Goal: Task Accomplishment & Management: Manage account settings

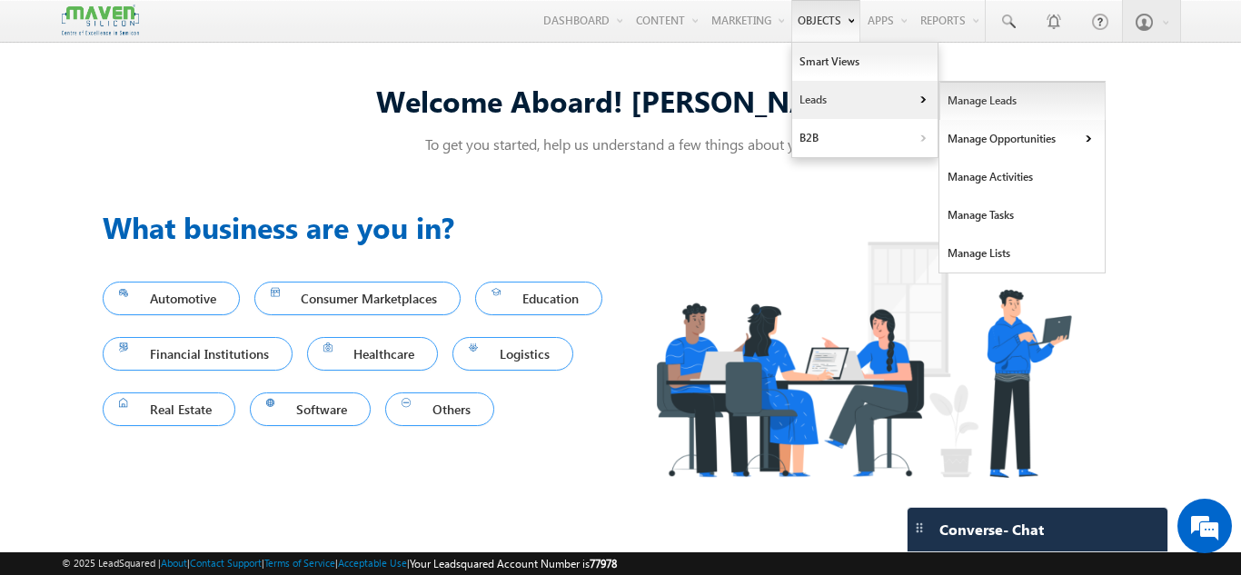
click at [970, 111] on link "Manage Leads" at bounding box center [1022, 101] width 166 height 38
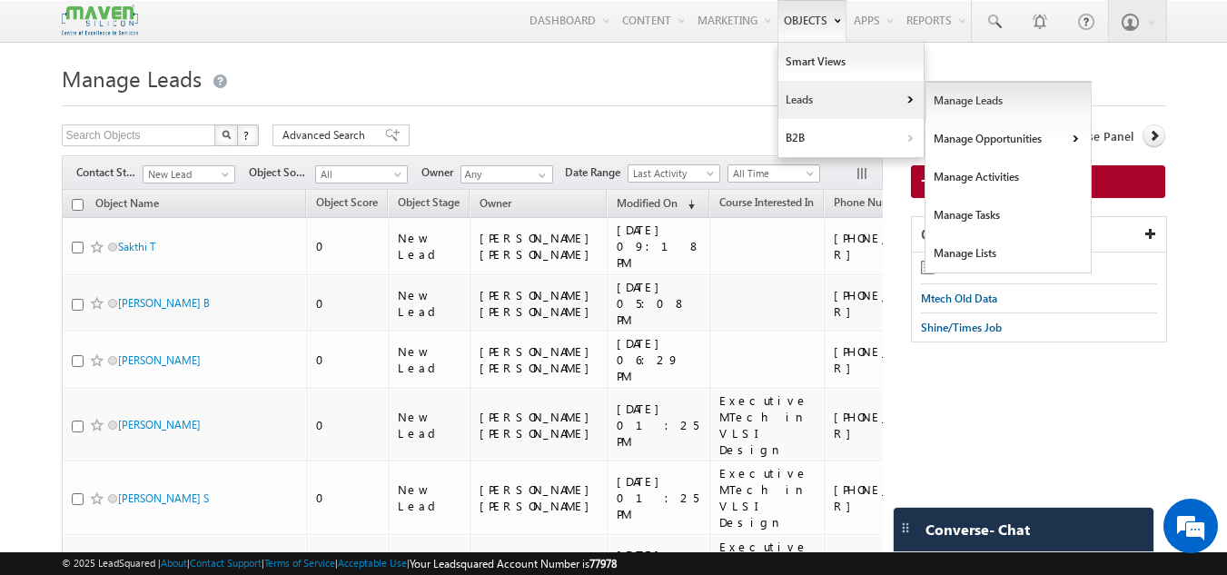
click at [972, 102] on link "Manage Leads" at bounding box center [1008, 101] width 166 height 38
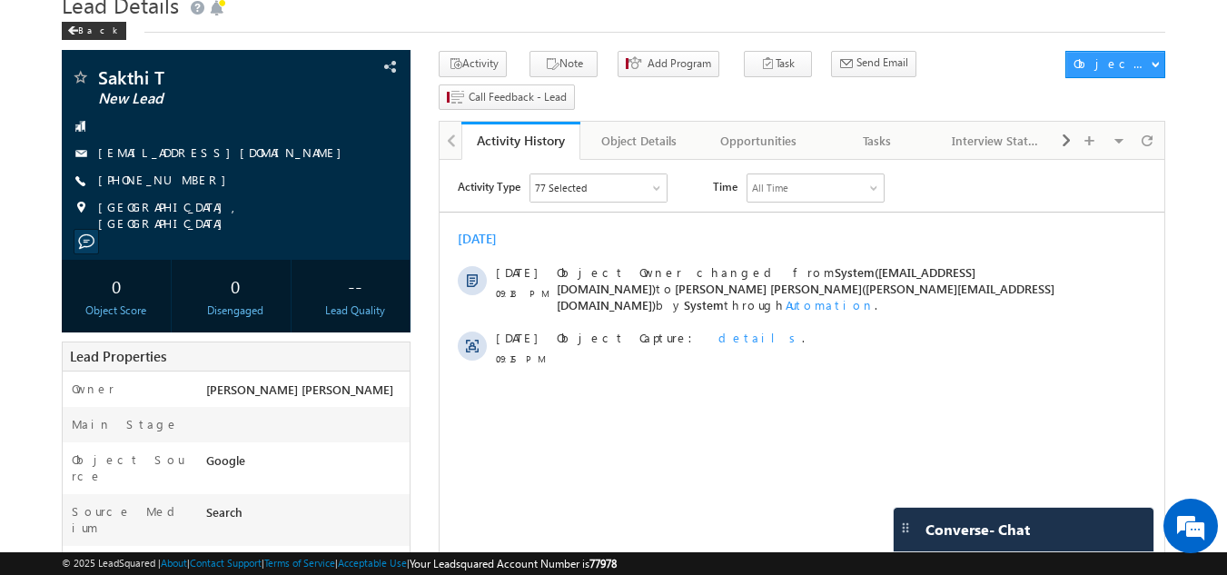
scroll to position [74, 0]
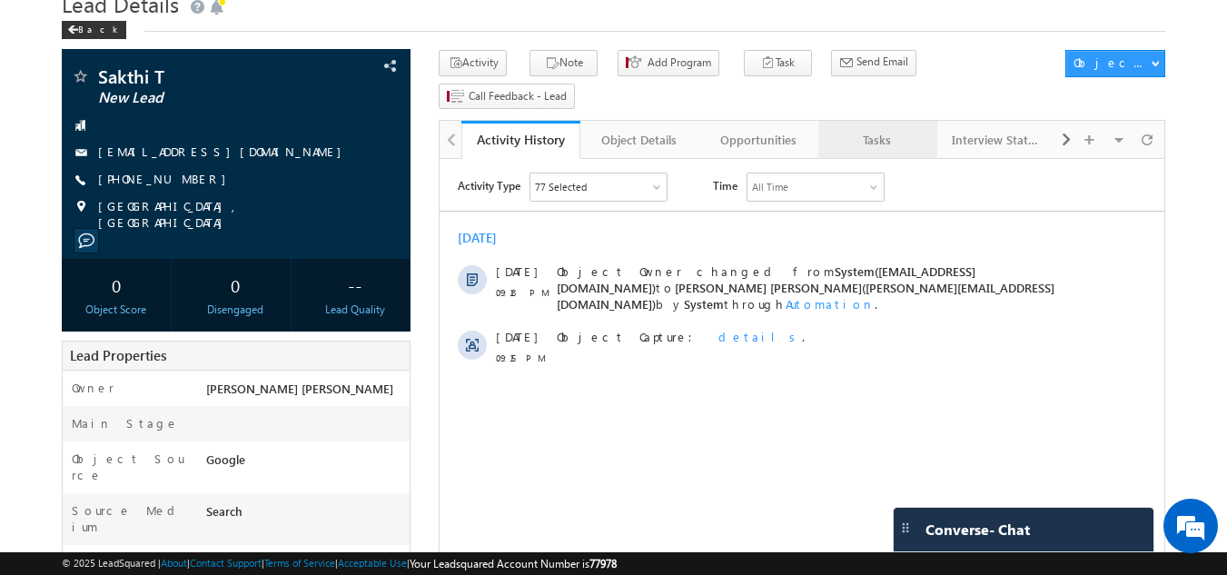
click at [884, 129] on div "Tasks" at bounding box center [877, 140] width 88 height 22
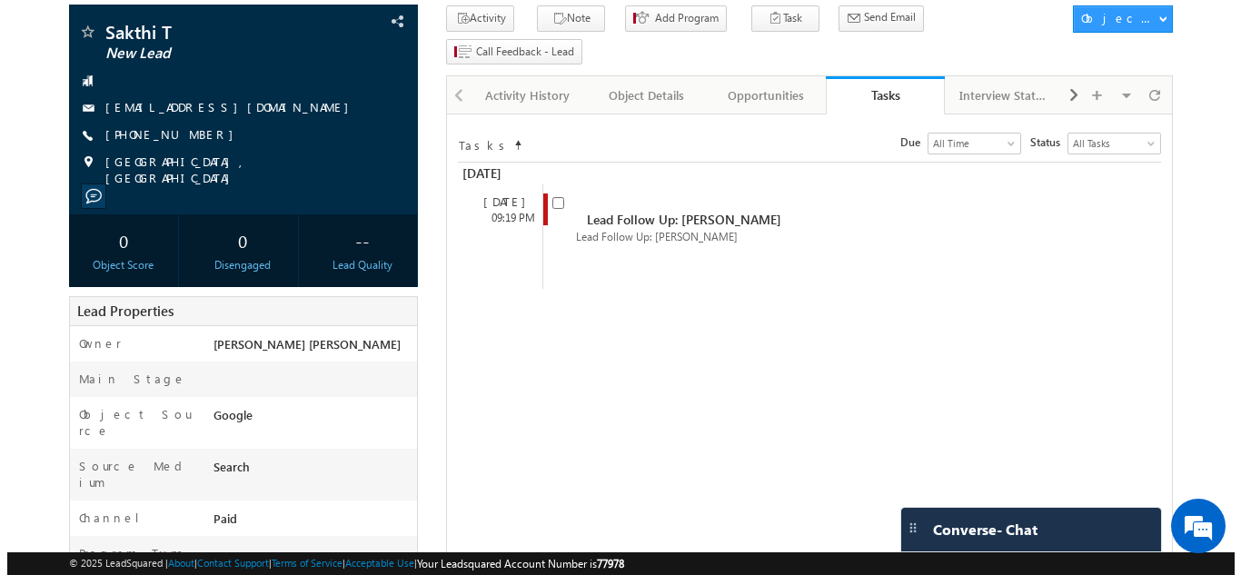
scroll to position [120, 0]
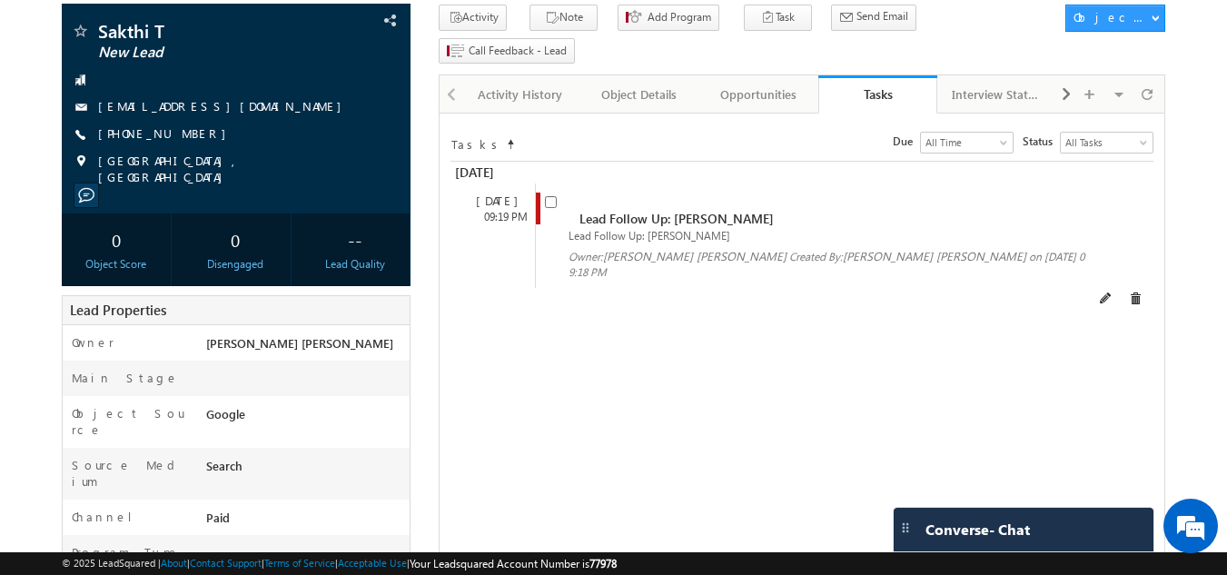
click at [552, 193] on span at bounding box center [555, 210] width 20 height 34
click at [546, 196] on input "checkbox" at bounding box center [551, 202] width 12 height 12
checkbox input "false"
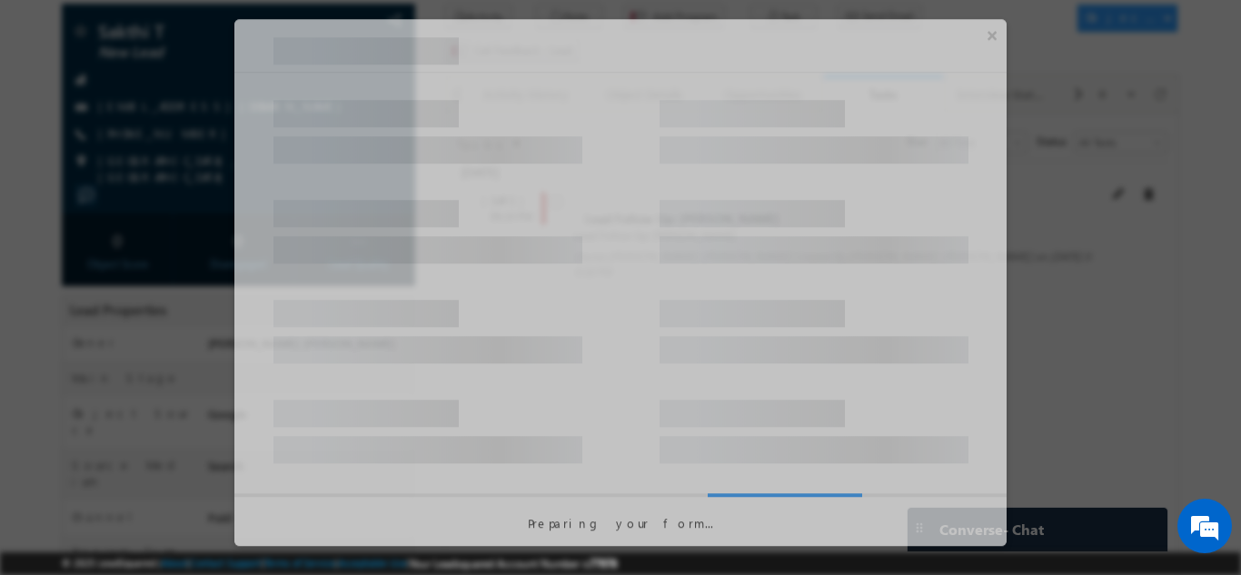
click at [546, 169] on div at bounding box center [620, 123] width 772 height 100
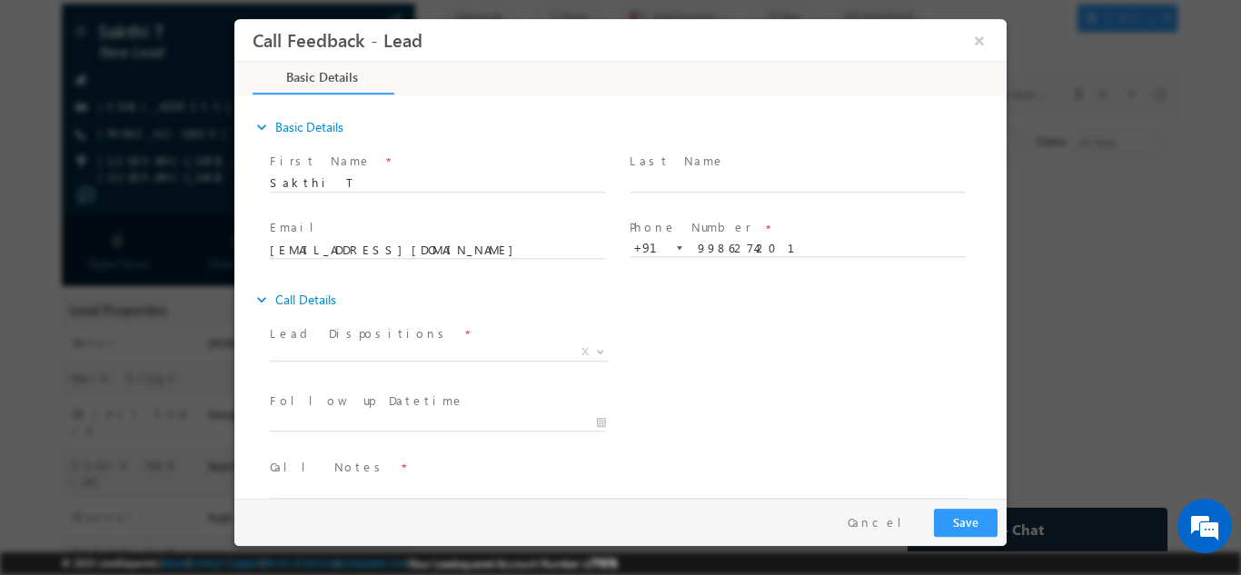
scroll to position [0, 0]
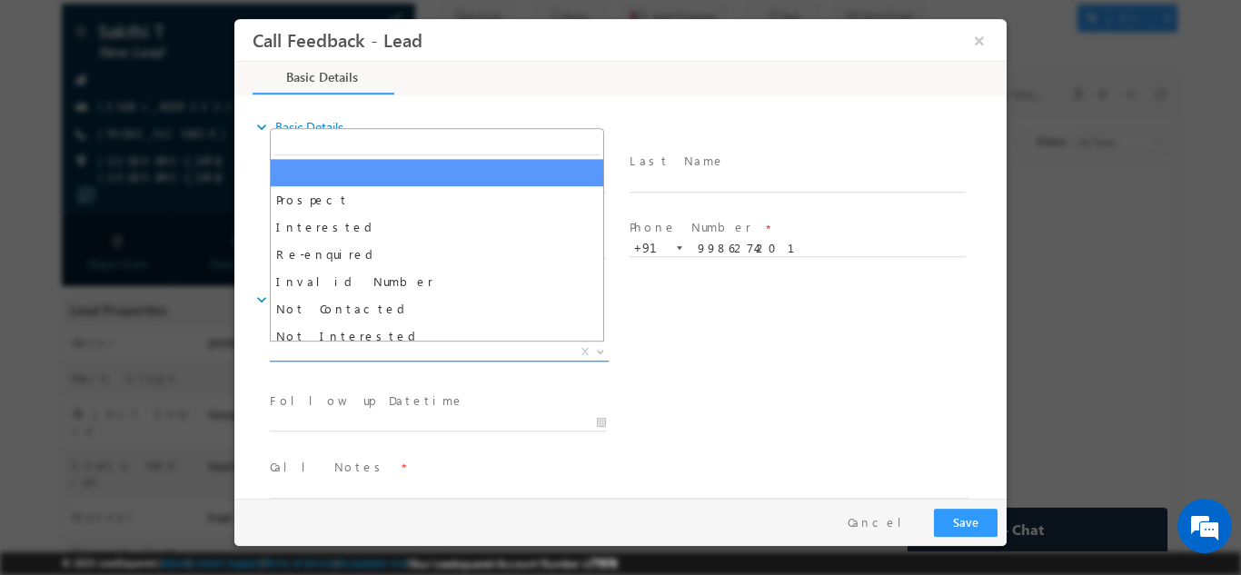
click at [445, 346] on span "X" at bounding box center [439, 351] width 339 height 18
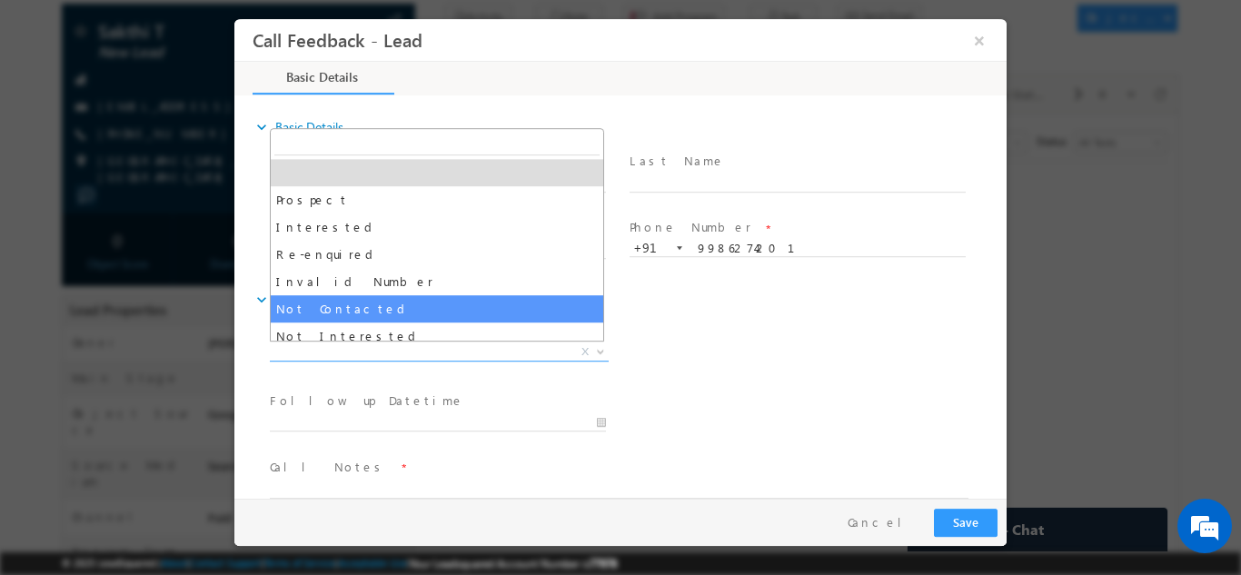
scroll to position [59, 0]
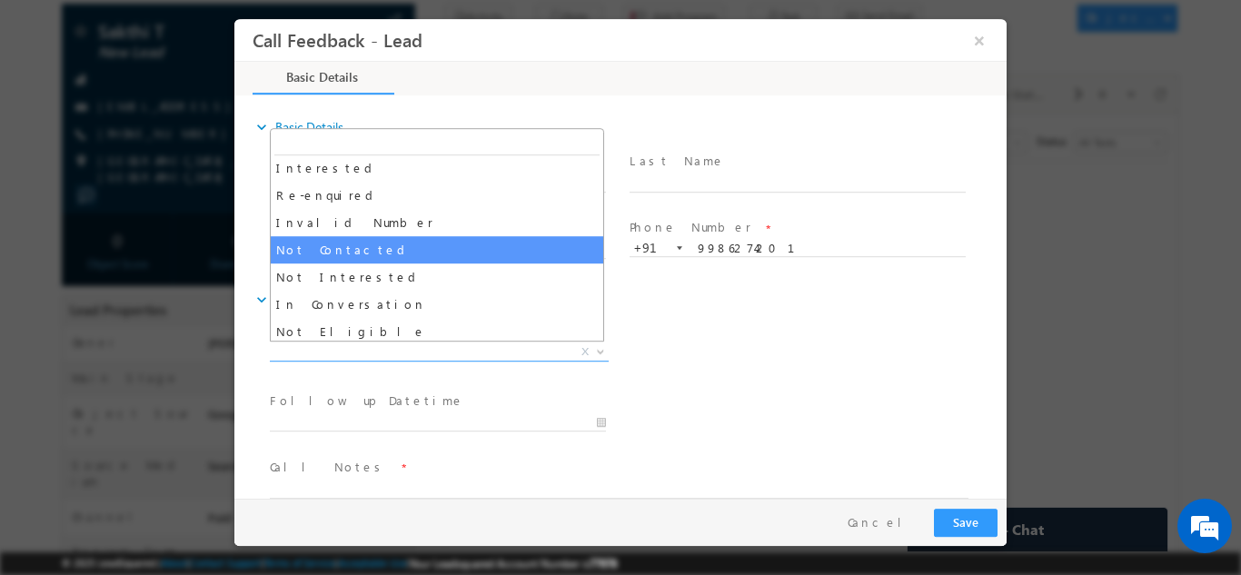
select select "Not Contacted"
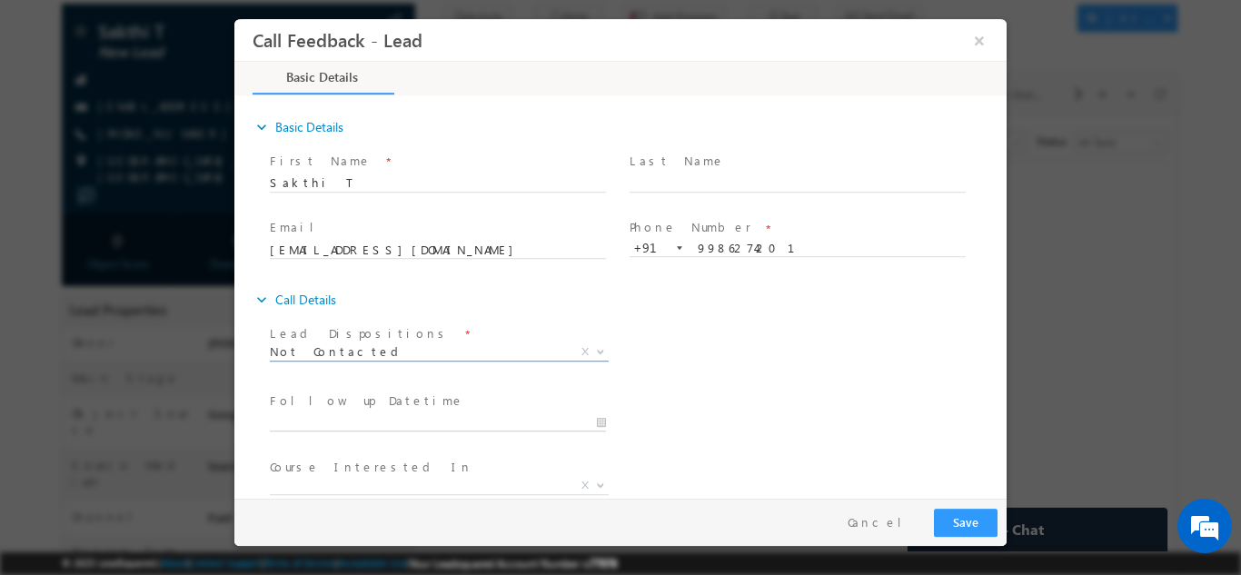
type input "30/09/2025 10:16 AM"
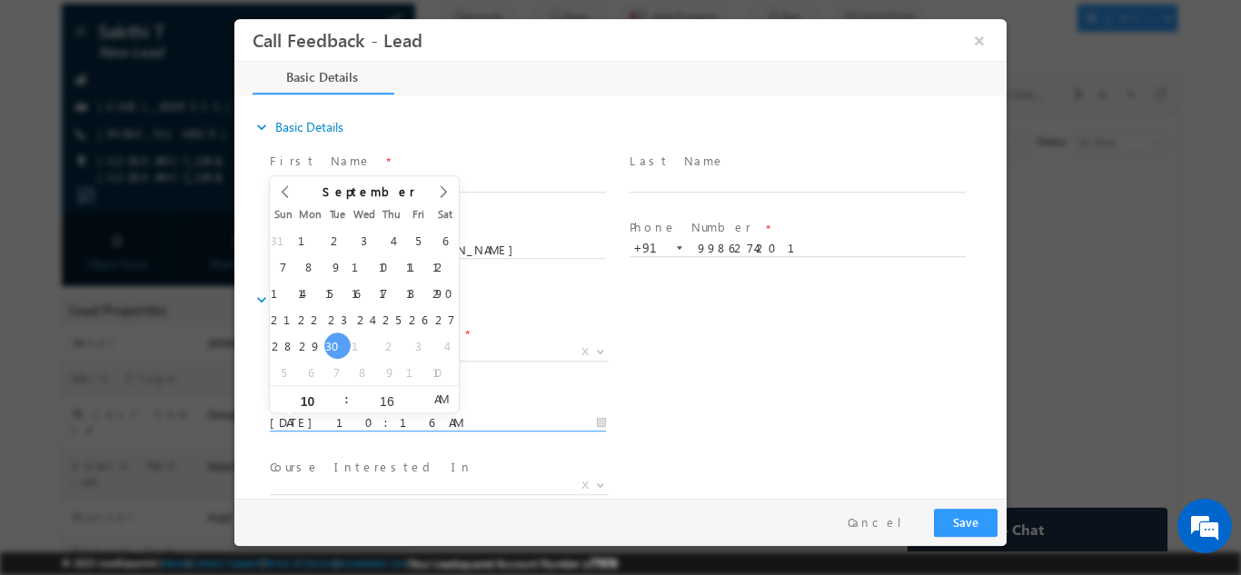
click at [475, 423] on input "30/09/2025 10:16 AM" at bounding box center [438, 422] width 336 height 18
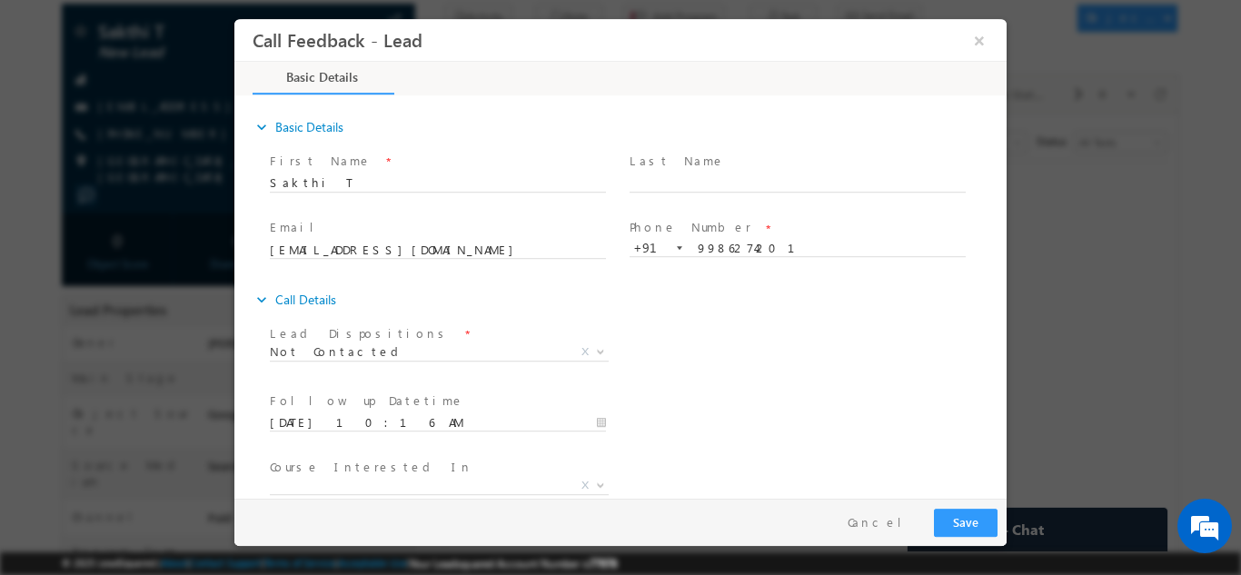
click at [509, 359] on span "Prospect Interested Re-enquired Invalid Number Not Contacted Not Interested In …" at bounding box center [446, 354] width 352 height 22
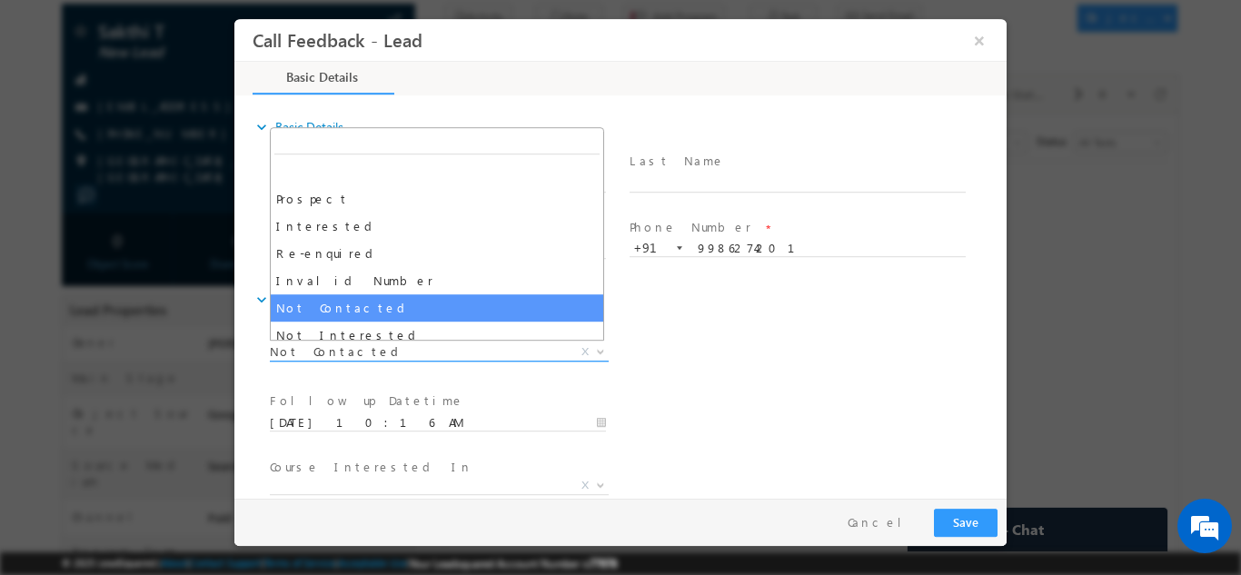
click at [494, 353] on span "Not Contacted" at bounding box center [417, 350] width 295 height 16
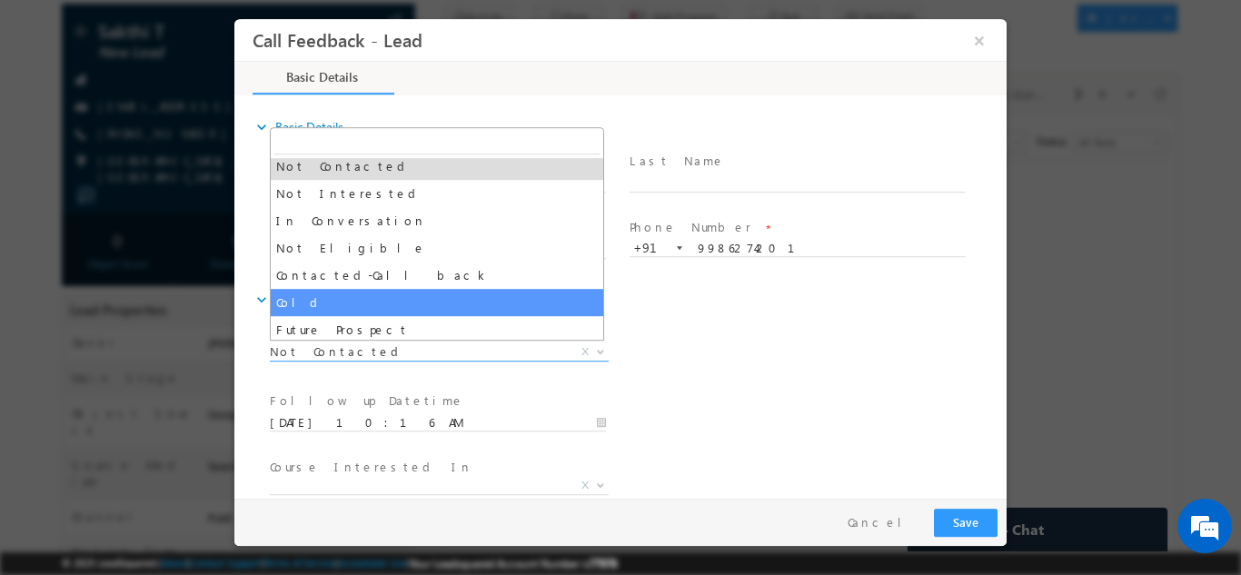
scroll to position [143, 0]
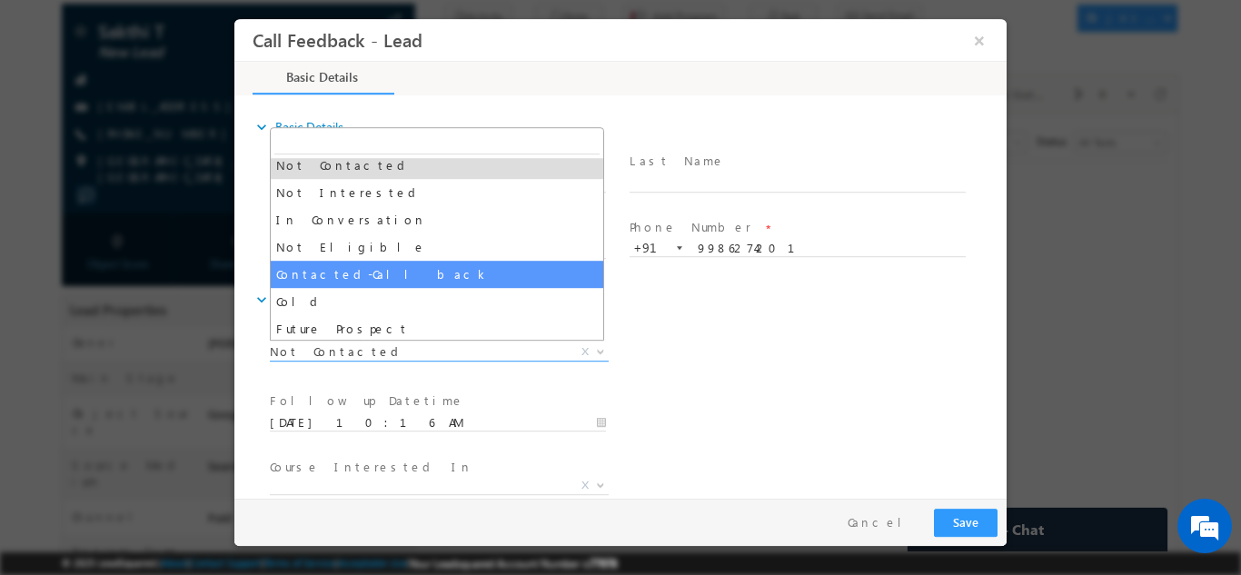
select select "Contacted-Call back"
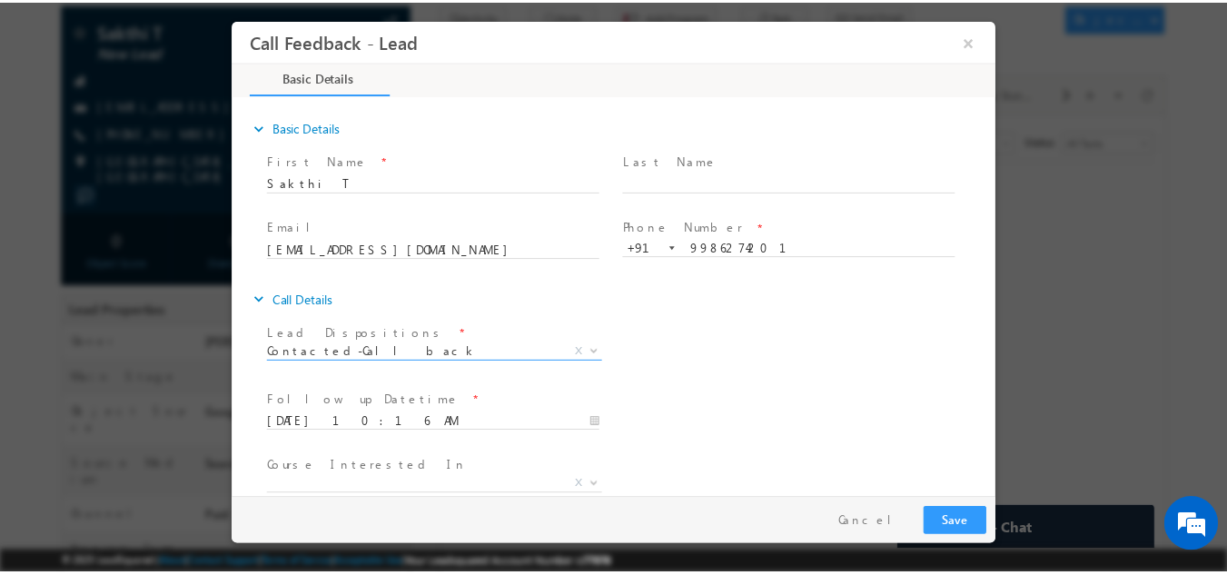
scroll to position [96, 0]
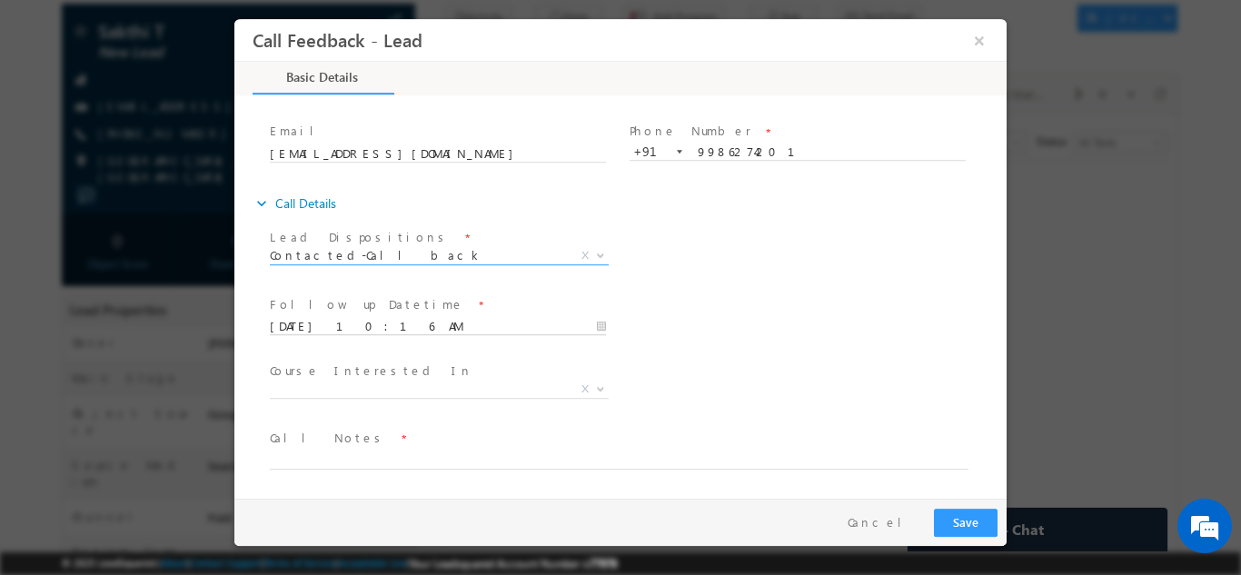
click at [392, 331] on input "30/09/2025 10:16 AM" at bounding box center [438, 326] width 336 height 18
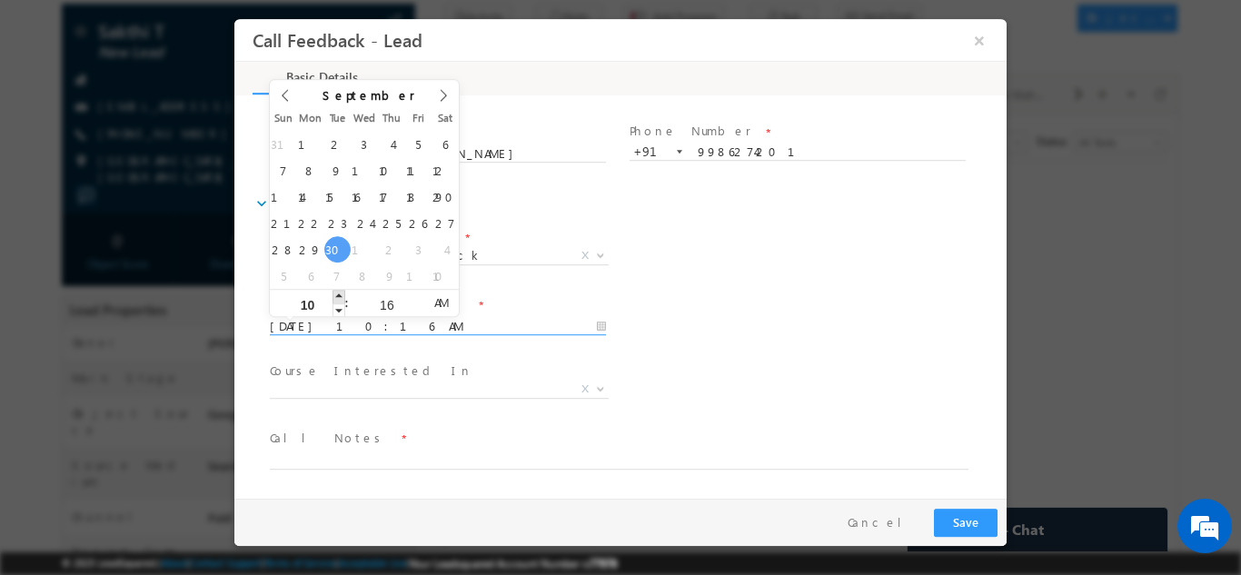
type input "30/09/2025 11:16 AM"
type input "11"
click at [338, 292] on span at bounding box center [338, 296] width 13 height 14
type input "30/09/2025 12:16 PM"
type input "12"
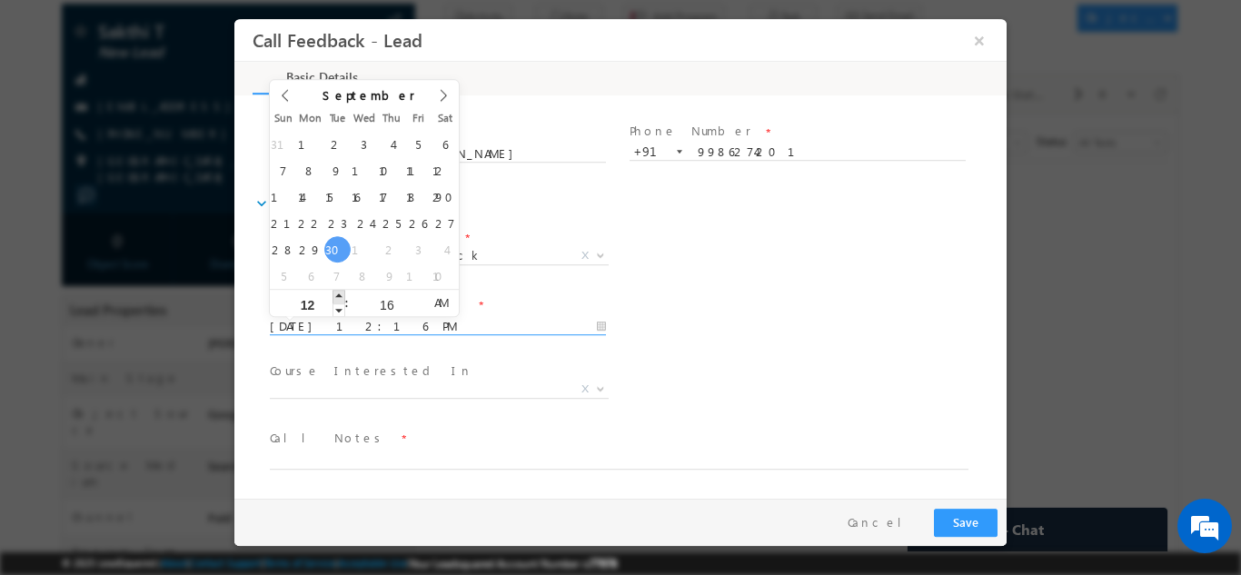
click at [338, 292] on span at bounding box center [338, 296] width 13 height 14
type input "30/09/2025 1:16 PM"
type input "01"
click at [338, 292] on span at bounding box center [338, 296] width 13 height 14
type input "30/09/2025 2:16 PM"
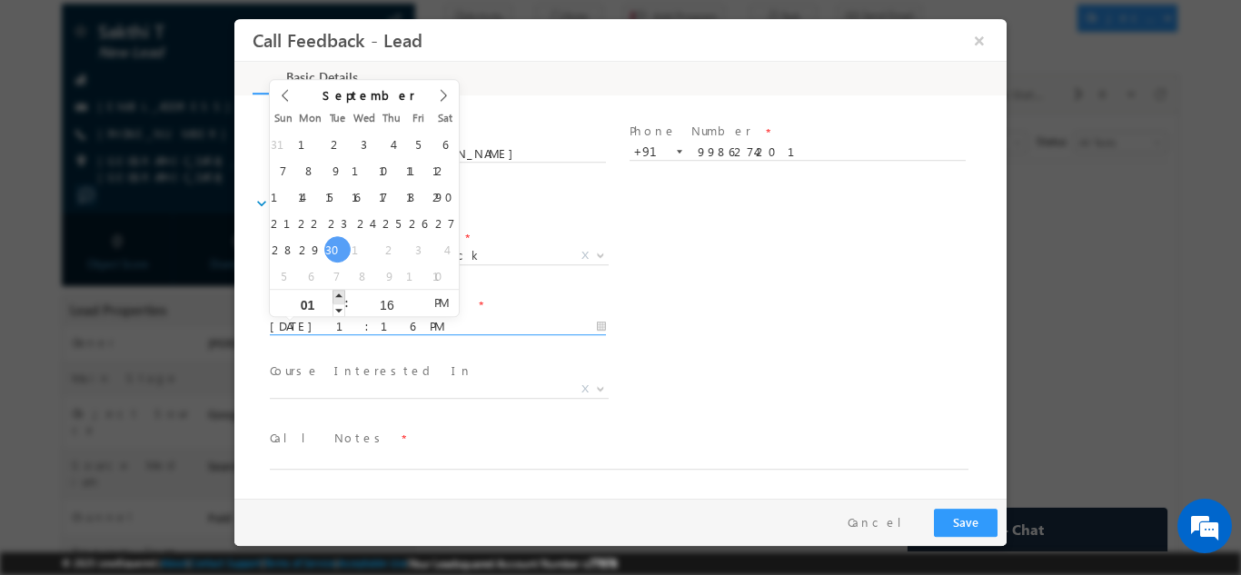
type input "02"
click at [338, 292] on span at bounding box center [338, 296] width 13 height 14
type input "30/09/2025 3:16 PM"
type input "03"
click at [338, 292] on span at bounding box center [338, 296] width 13 height 14
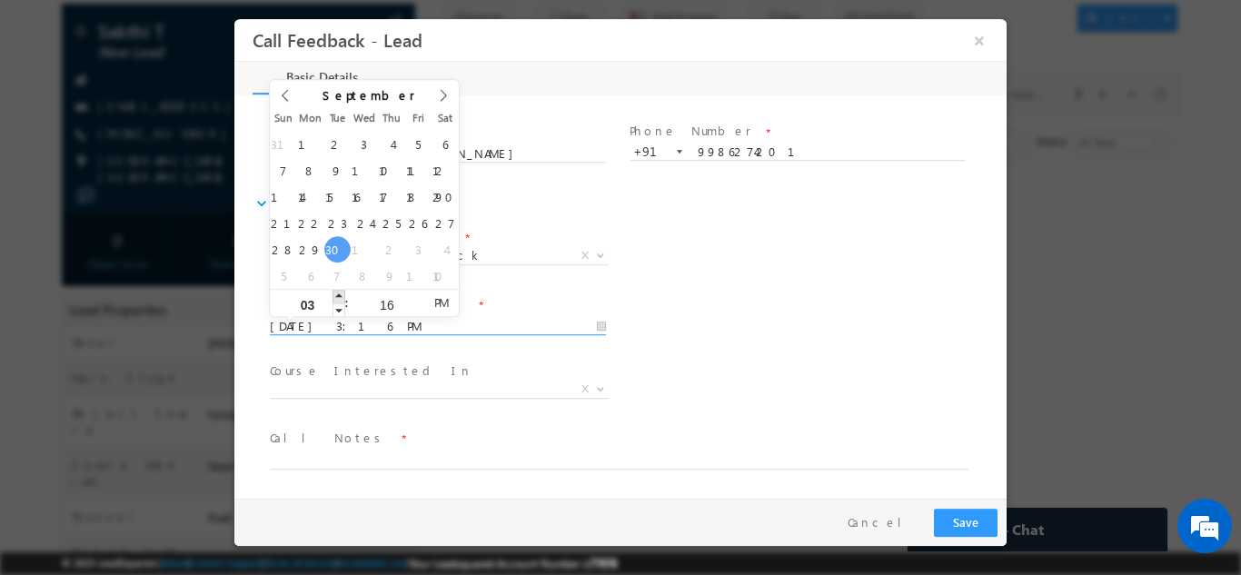
type input "30/09/2025 4:16 PM"
type input "04"
click at [338, 292] on span at bounding box center [338, 296] width 13 height 14
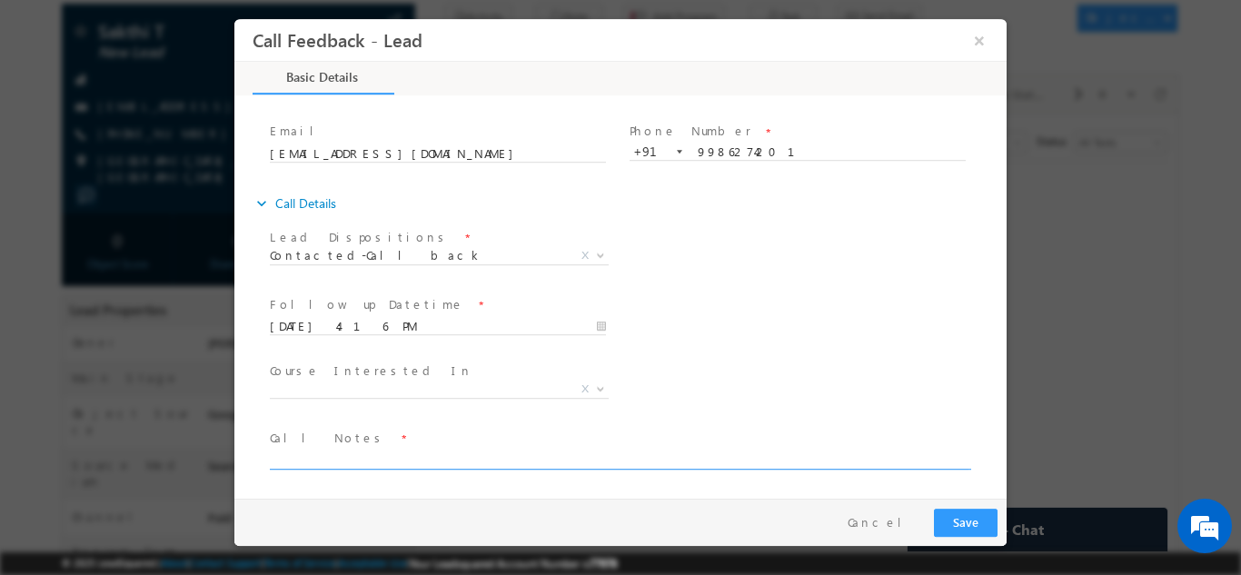
click at [343, 457] on textarea at bounding box center [619, 458] width 698 height 21
type textarea "cb later"
click at [968, 518] on button "Save" at bounding box center [966, 522] width 64 height 28
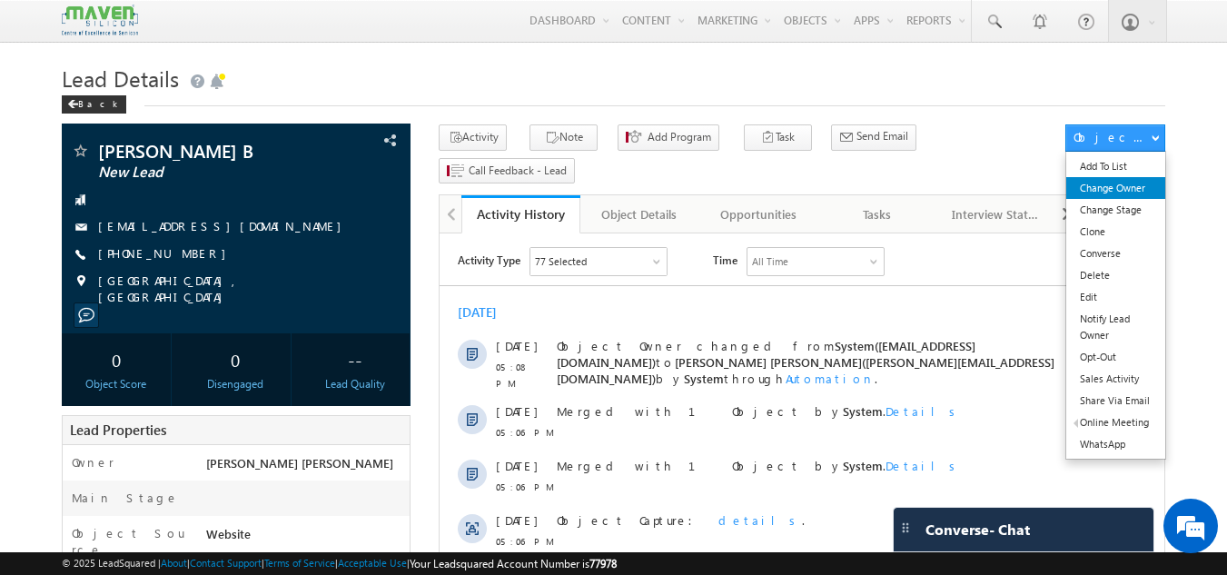
click at [1135, 192] on link "Change Owner" at bounding box center [1115, 188] width 99 height 22
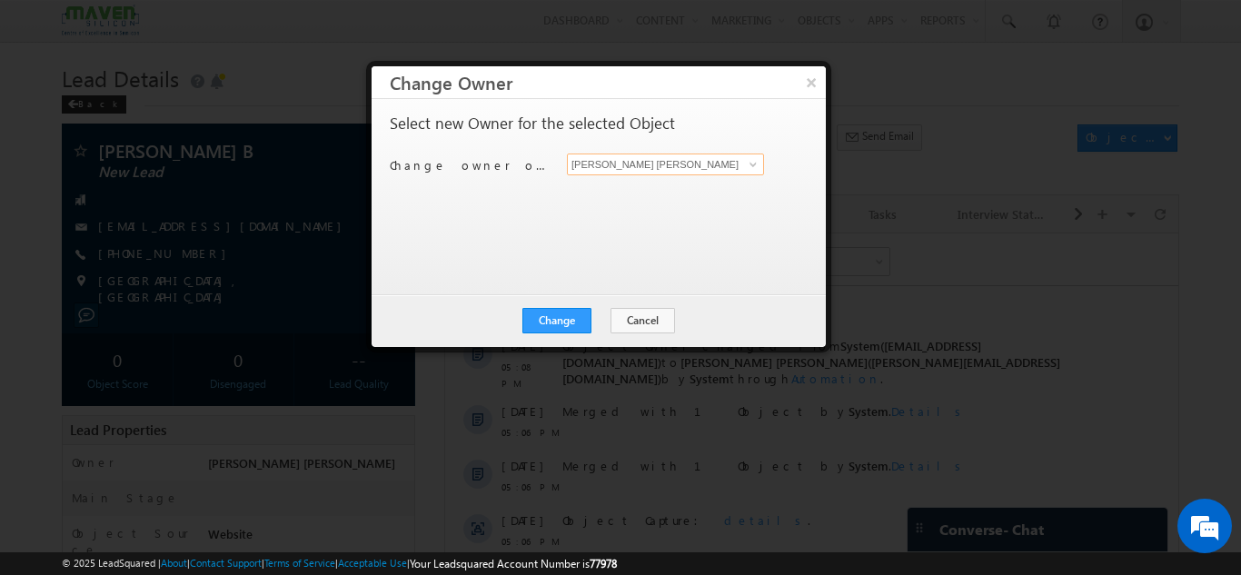
click at [699, 165] on input "[PERSON_NAME] [PERSON_NAME]" at bounding box center [665, 164] width 197 height 22
click at [737, 166] on input "[PERSON_NAME] [PERSON_NAME]" at bounding box center [665, 164] width 197 height 22
click at [758, 166] on span at bounding box center [753, 164] width 15 height 15
click at [875, 223] on div at bounding box center [620, 287] width 1241 height 575
click at [657, 319] on button "Cancel" at bounding box center [642, 320] width 64 height 25
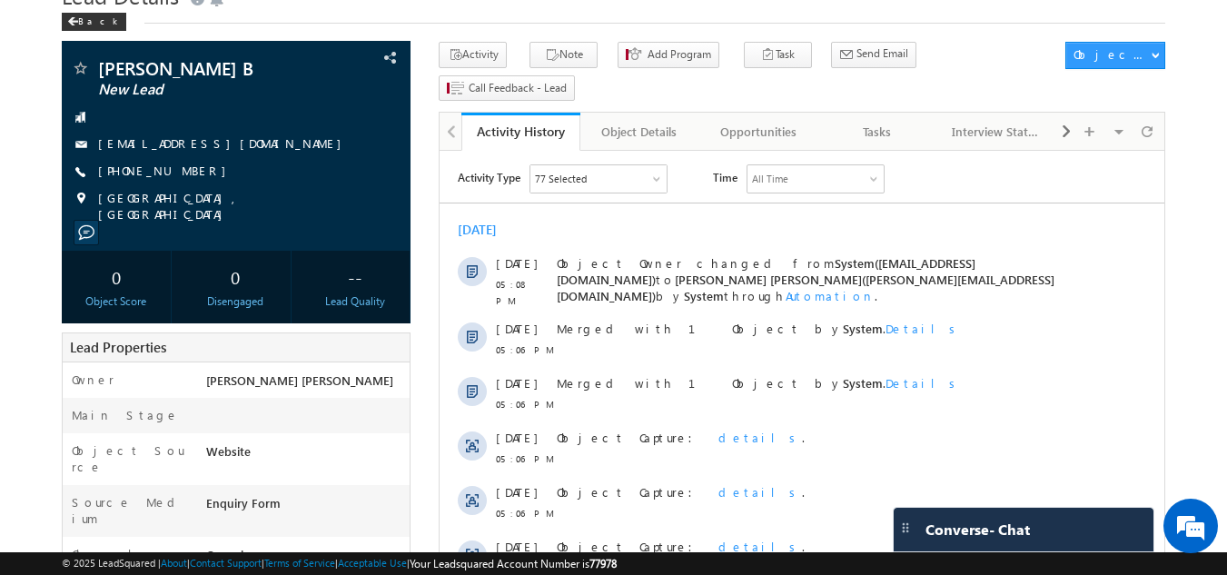
scroll to position [84, 0]
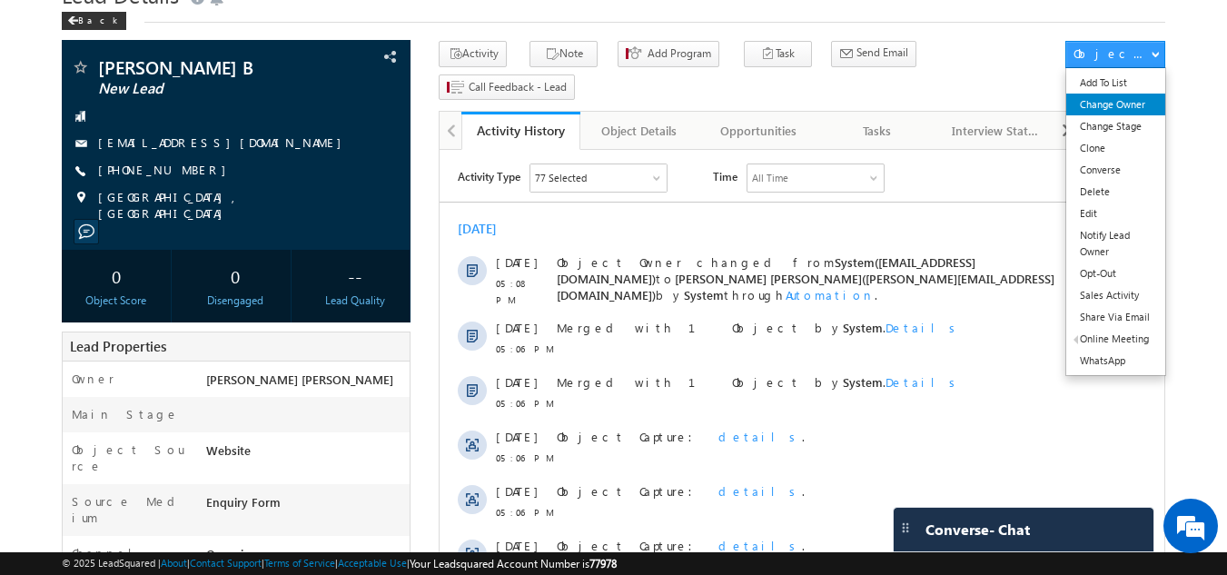
click at [1097, 114] on link "Change Owner" at bounding box center [1115, 105] width 99 height 22
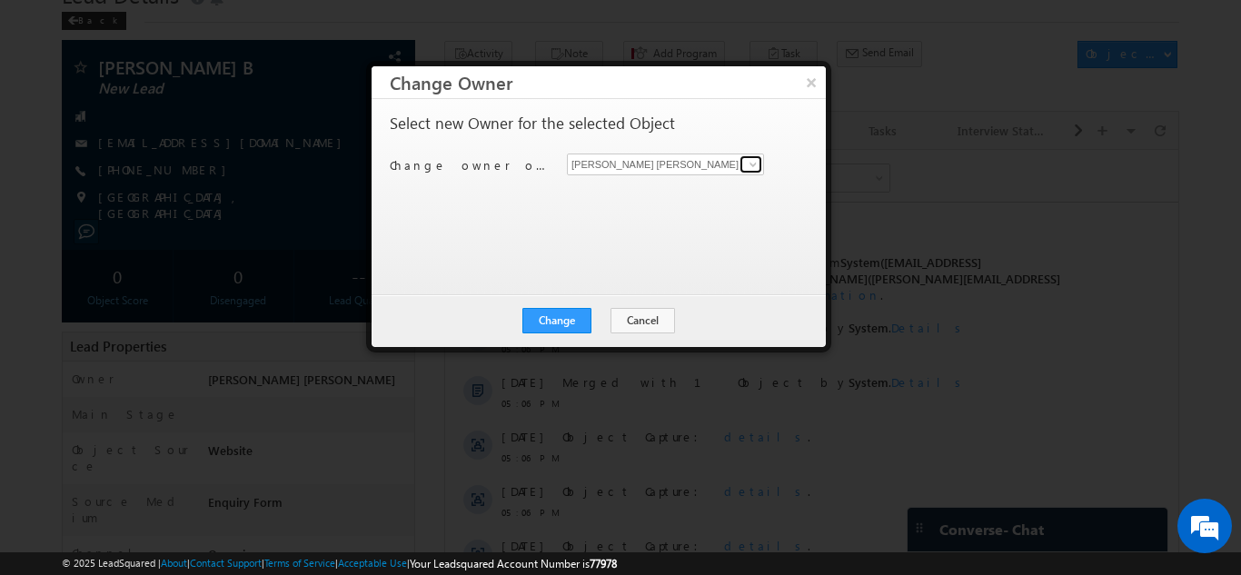
click at [742, 170] on link at bounding box center [750, 164] width 23 height 18
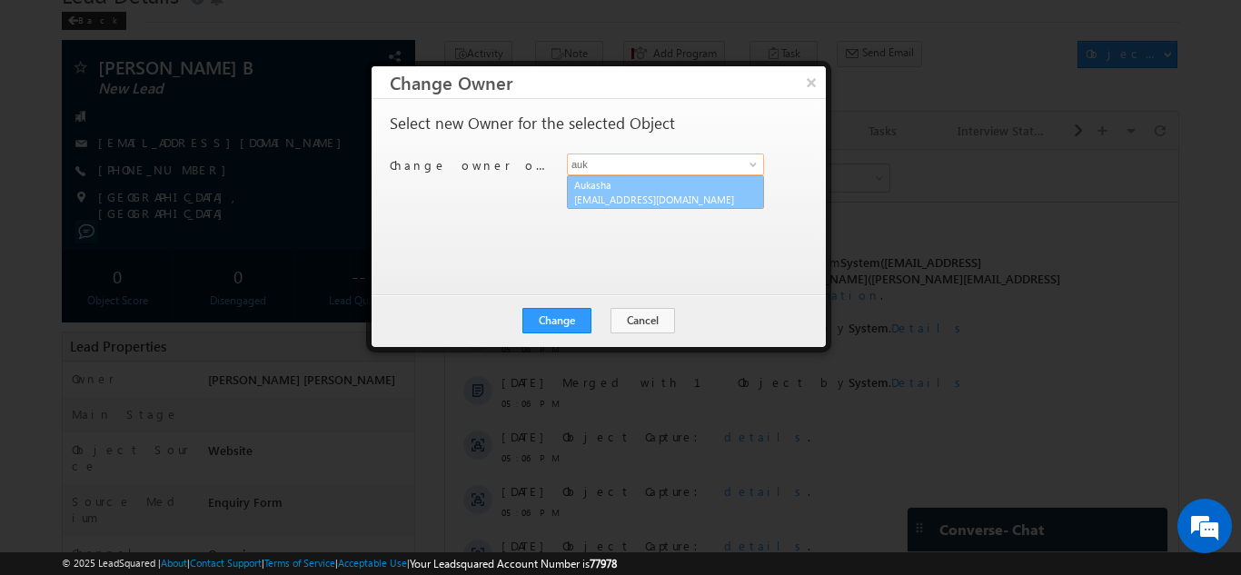
click at [617, 187] on link "Aukasha lsq5@maven-silicon.com" at bounding box center [665, 192] width 197 height 35
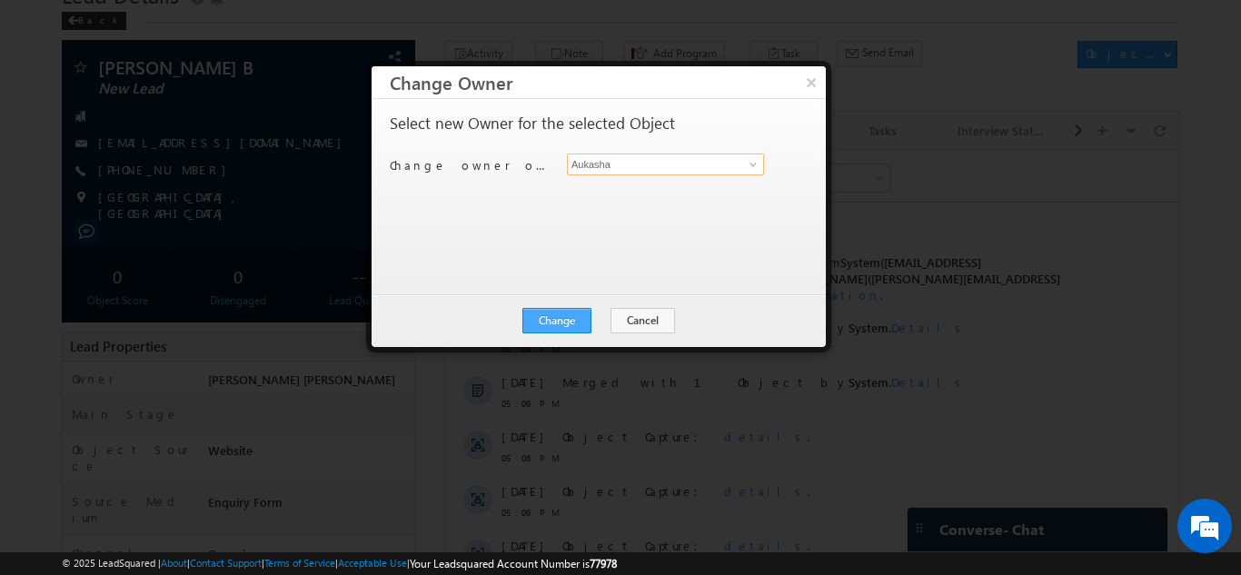
type input "Aukasha"
click at [557, 314] on button "Change" at bounding box center [556, 320] width 69 height 25
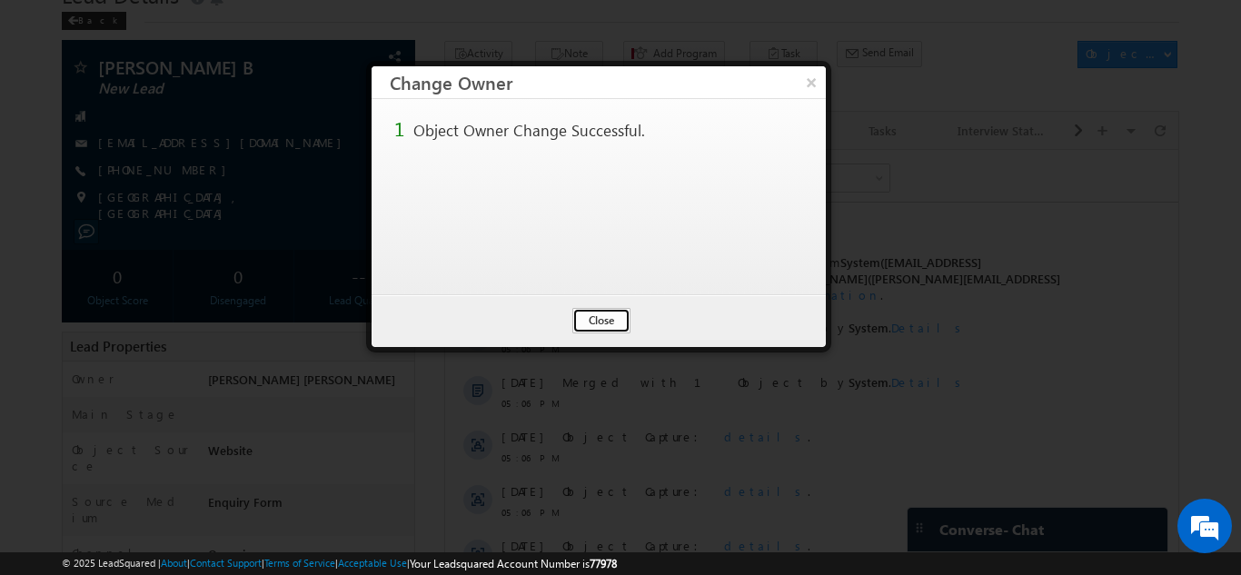
click at [599, 316] on button "Close" at bounding box center [601, 320] width 58 height 25
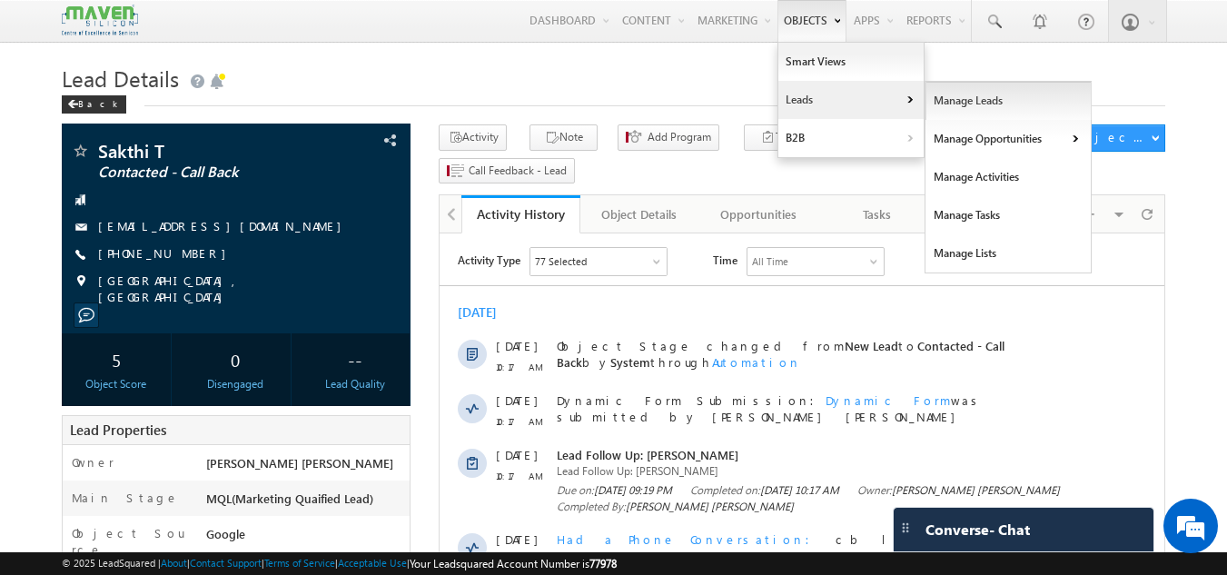
click at [930, 105] on link "Manage Leads" at bounding box center [1008, 101] width 166 height 38
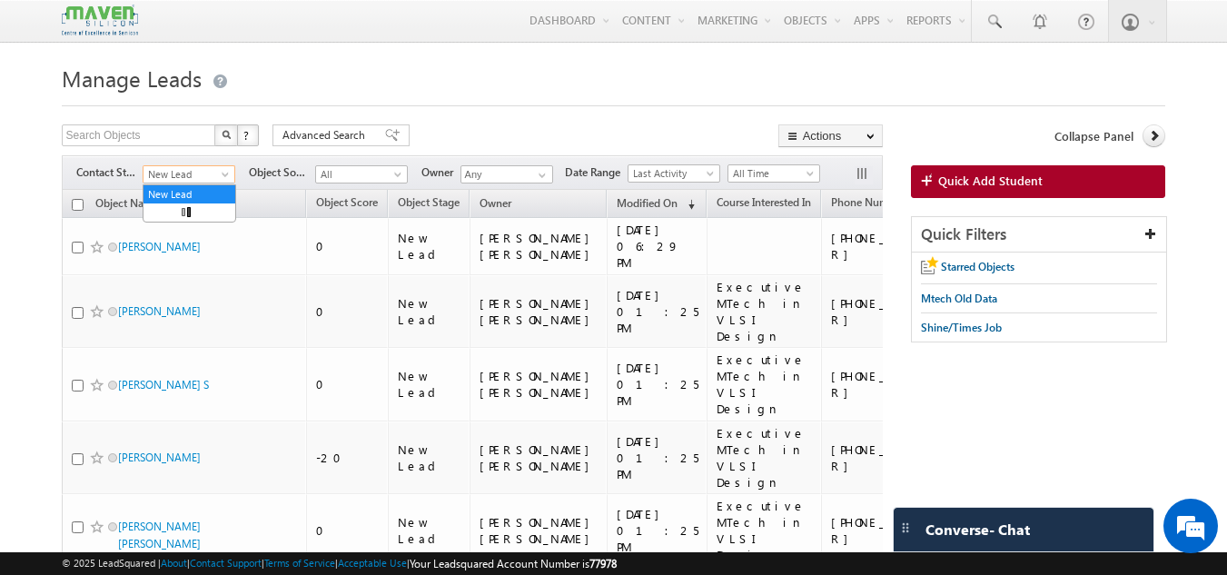
click at [189, 173] on span "New Lead" at bounding box center [186, 174] width 86 height 16
click at [171, 172] on span "New Lead" at bounding box center [186, 174] width 86 height 16
click at [468, 63] on h1 "Manage Leads" at bounding box center [614, 76] width 1104 height 35
click at [180, 176] on span "New Lead" at bounding box center [186, 174] width 86 height 16
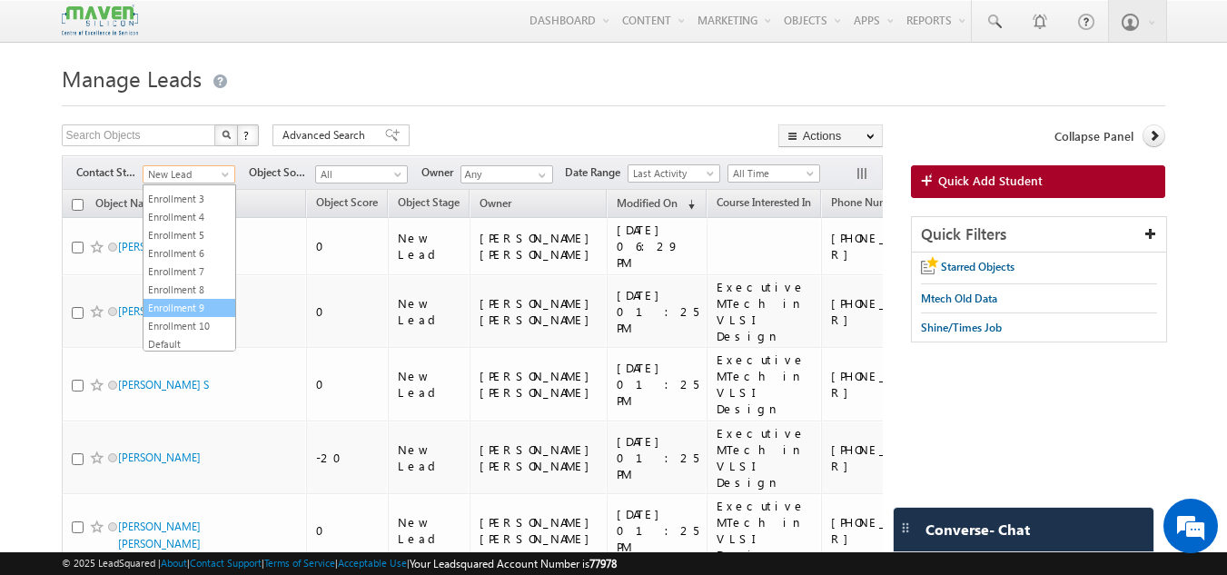
scroll to position [394, 0]
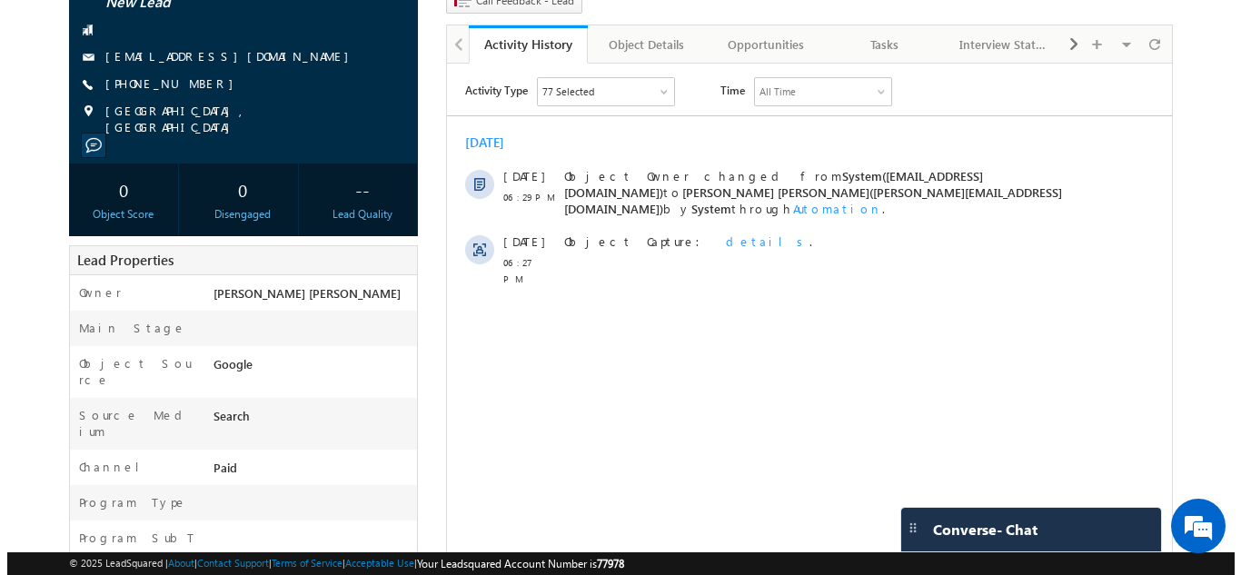
scroll to position [168, 0]
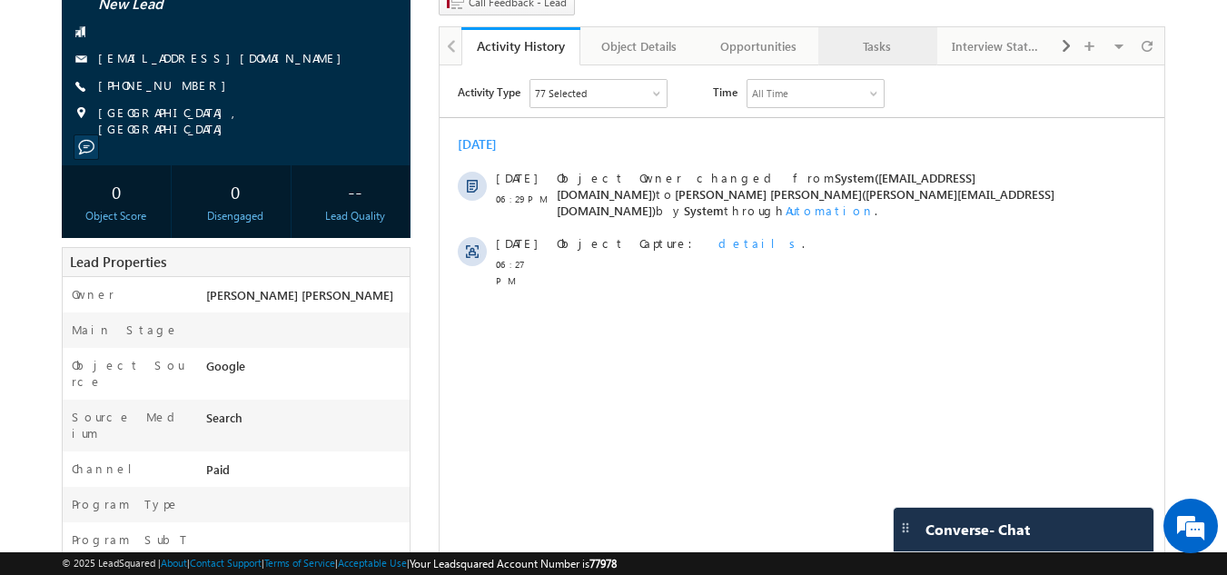
click at [883, 35] on div "Tasks" at bounding box center [877, 46] width 88 height 22
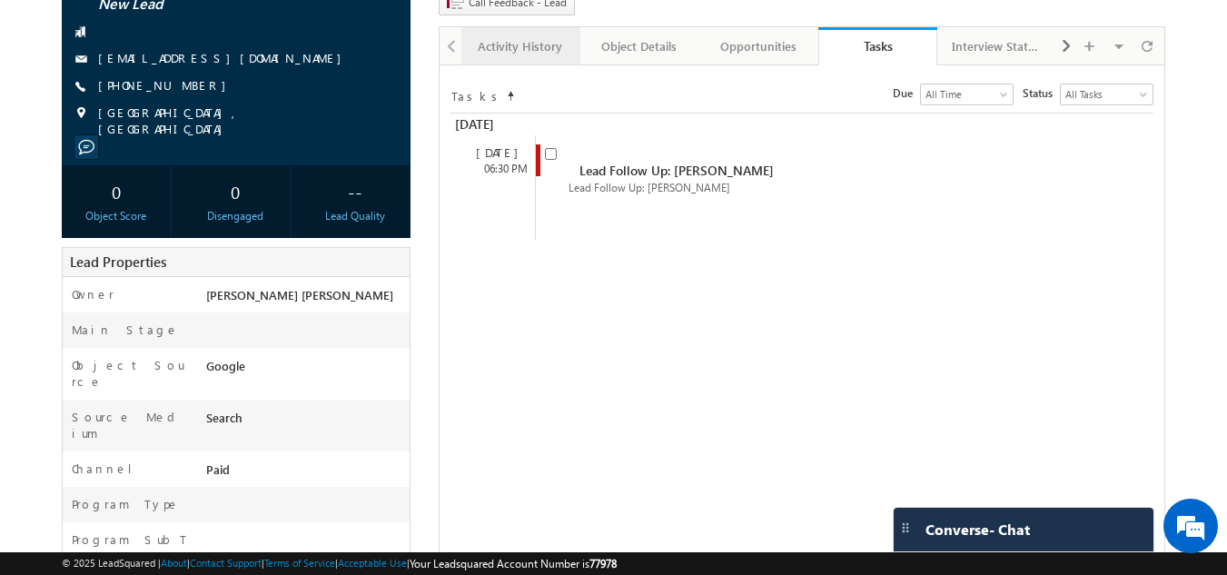
click at [557, 35] on div "Activity History" at bounding box center [520, 46] width 88 height 22
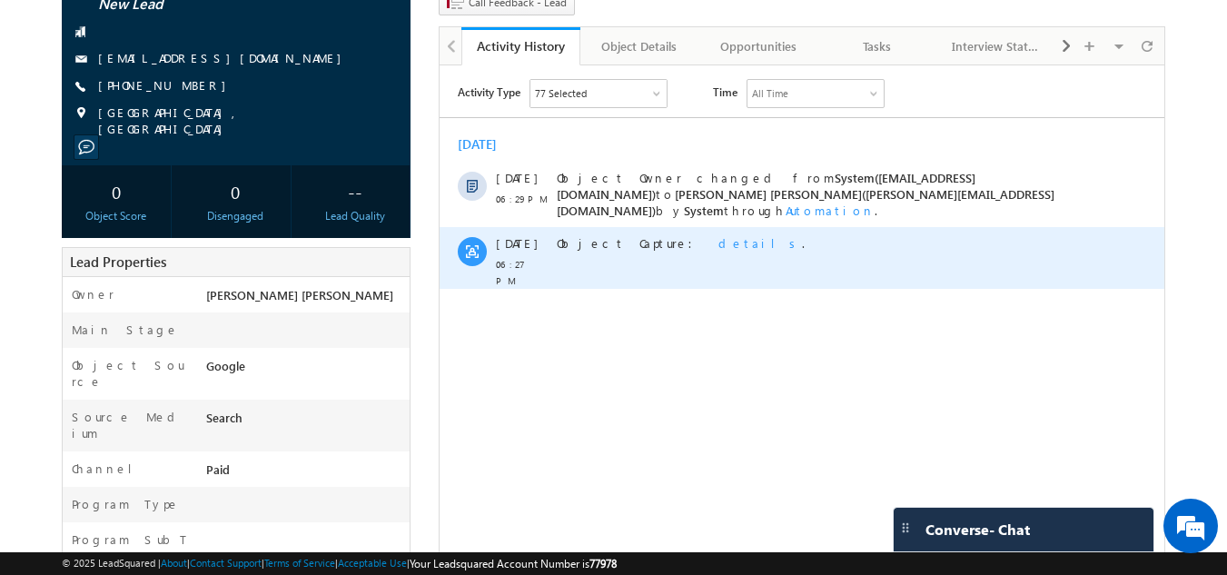
click at [718, 238] on span "details" at bounding box center [760, 242] width 84 height 15
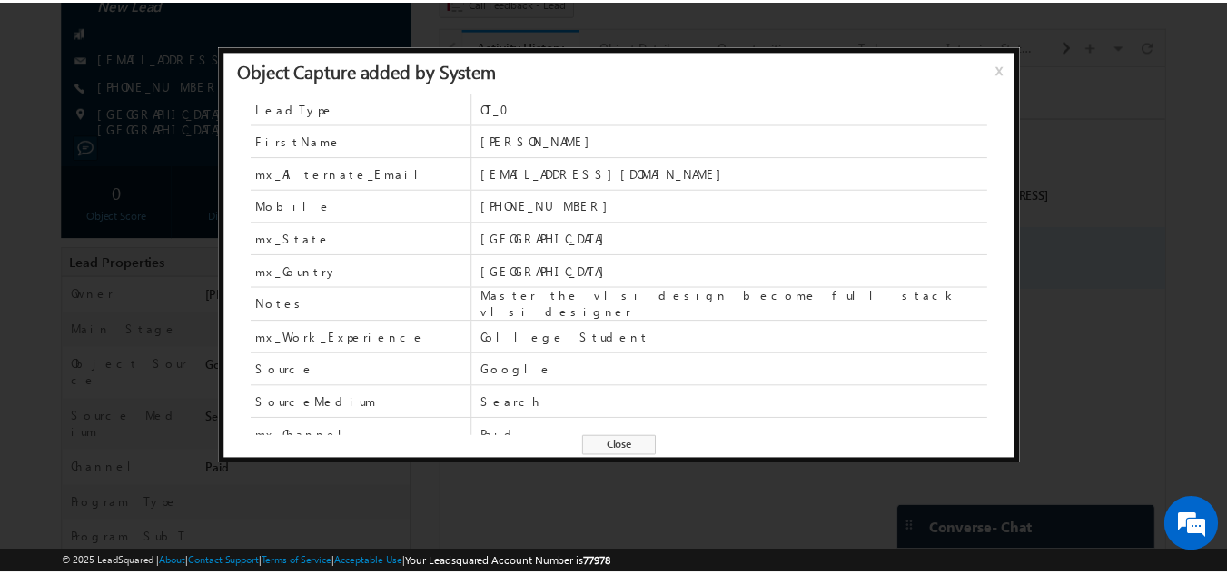
scroll to position [1, 0]
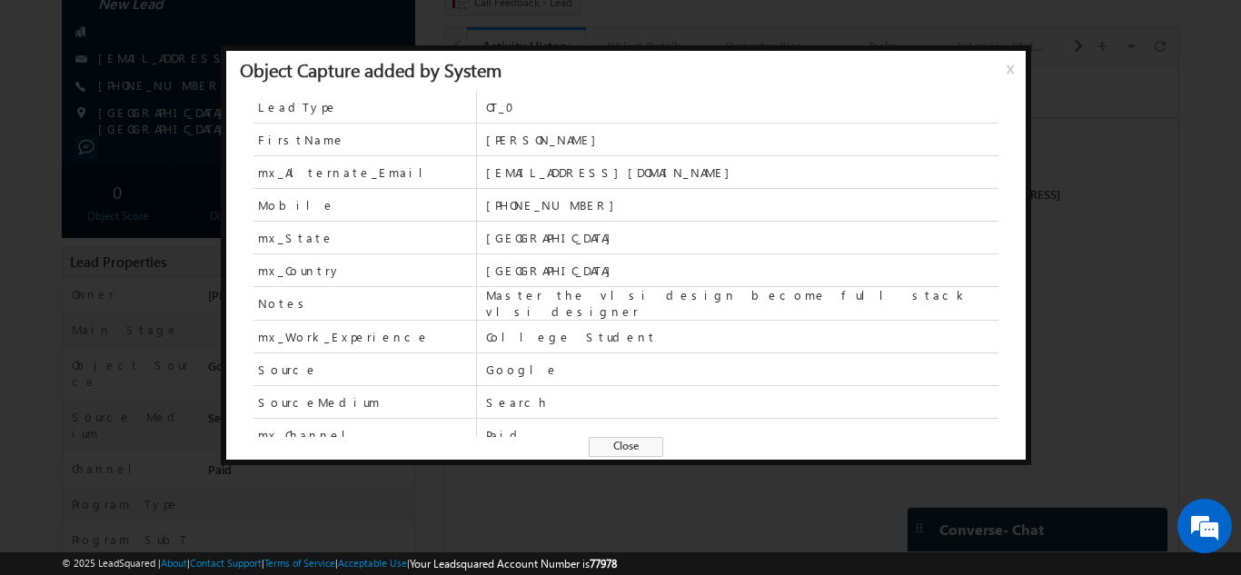
click at [1017, 74] on span "x" at bounding box center [1013, 75] width 15 height 33
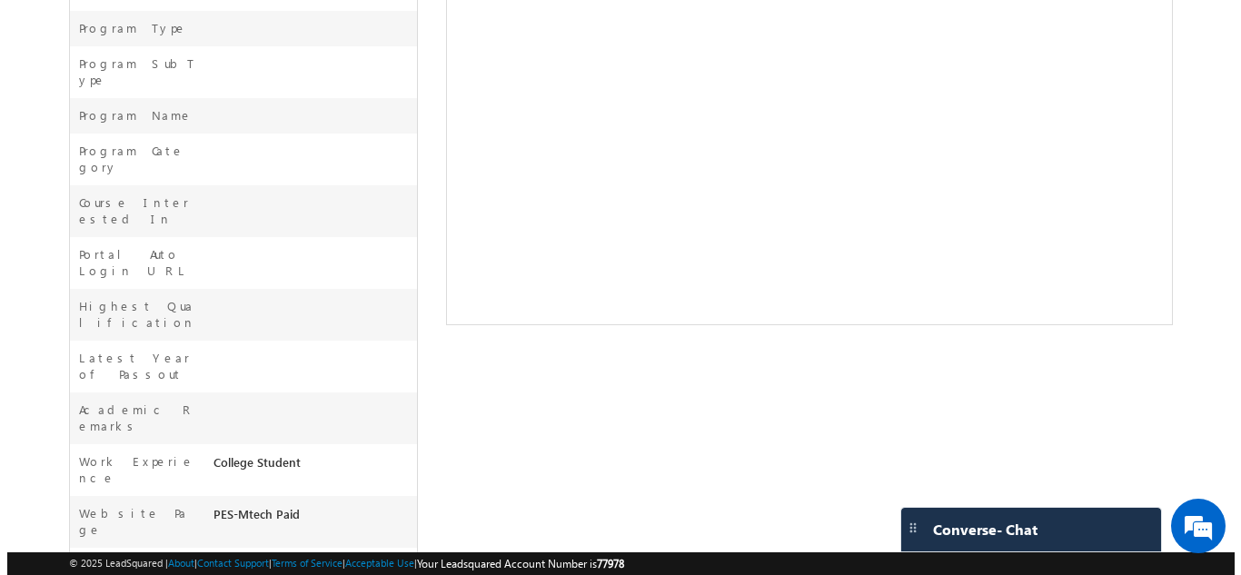
scroll to position [0, 0]
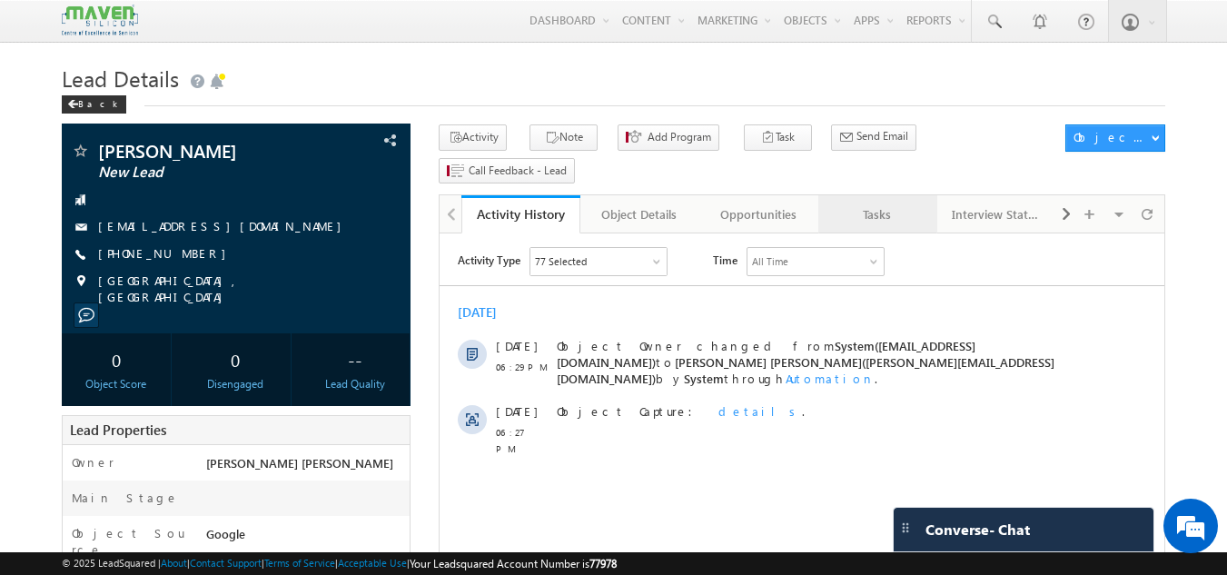
click at [885, 203] on div "Tasks" at bounding box center [877, 214] width 88 height 22
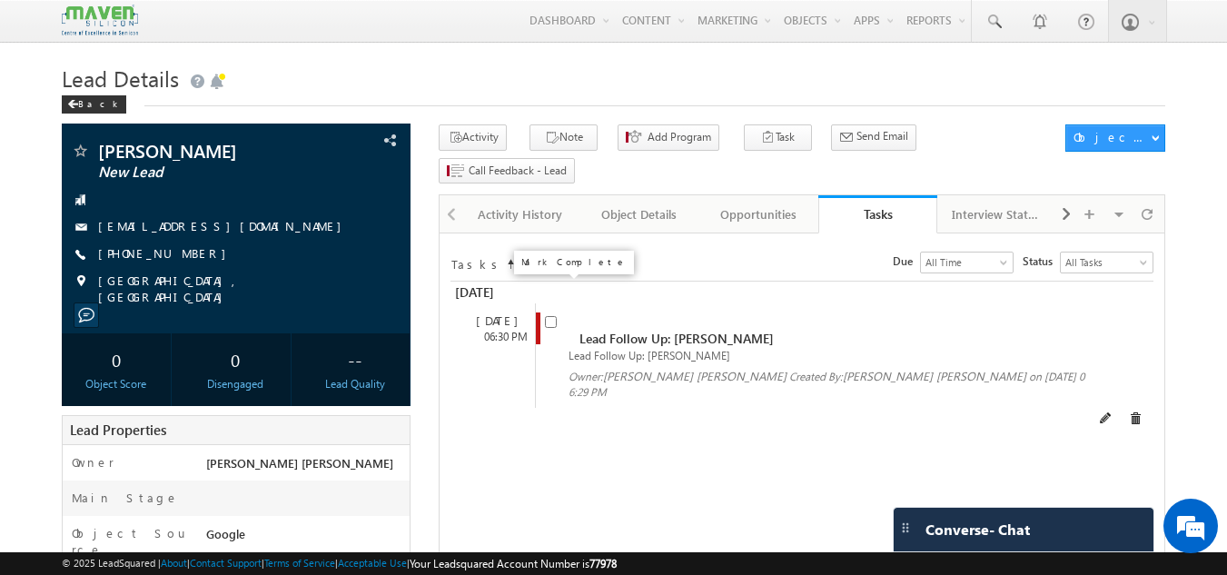
click at [554, 316] on input "checkbox" at bounding box center [551, 322] width 12 height 12
checkbox input "false"
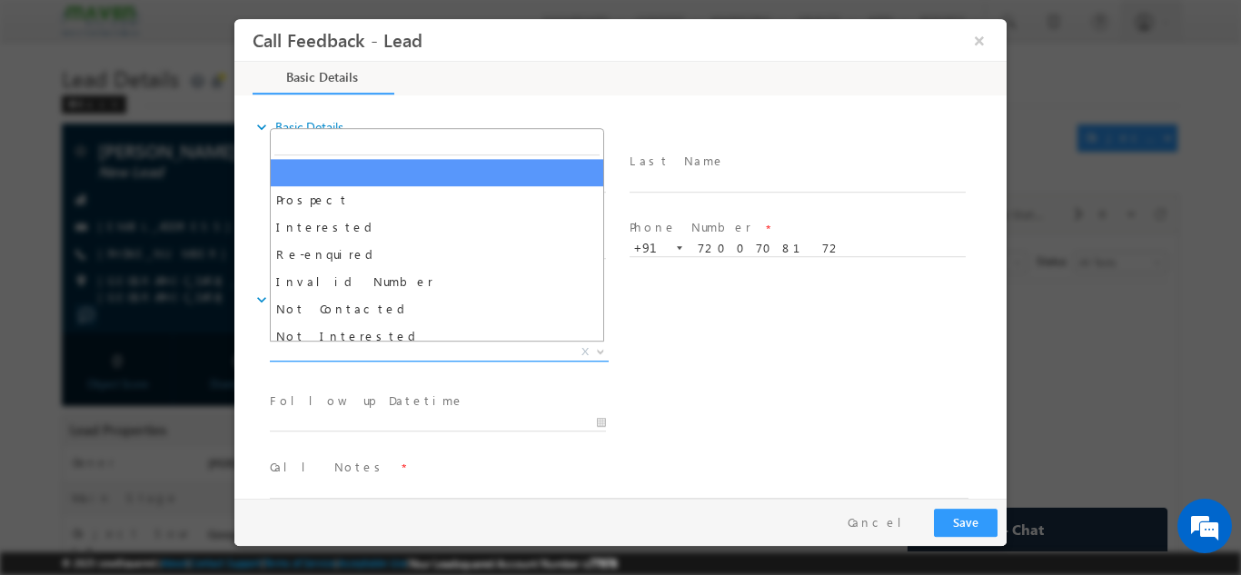
click at [454, 357] on span "X" at bounding box center [439, 351] width 339 height 18
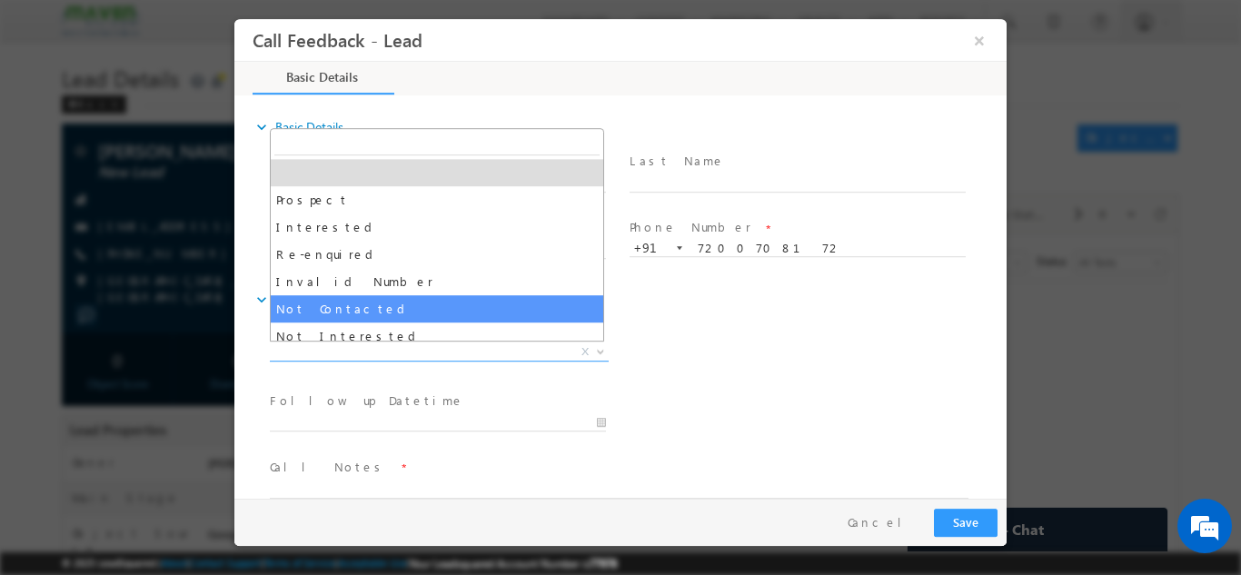
select select "Not Contacted"
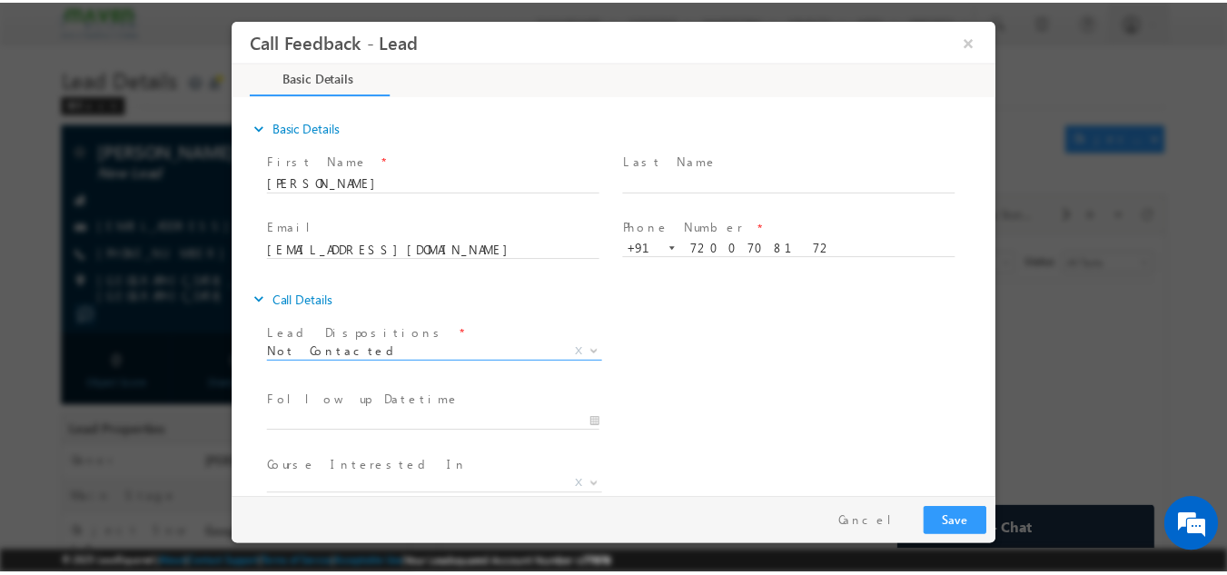
scroll to position [96, 0]
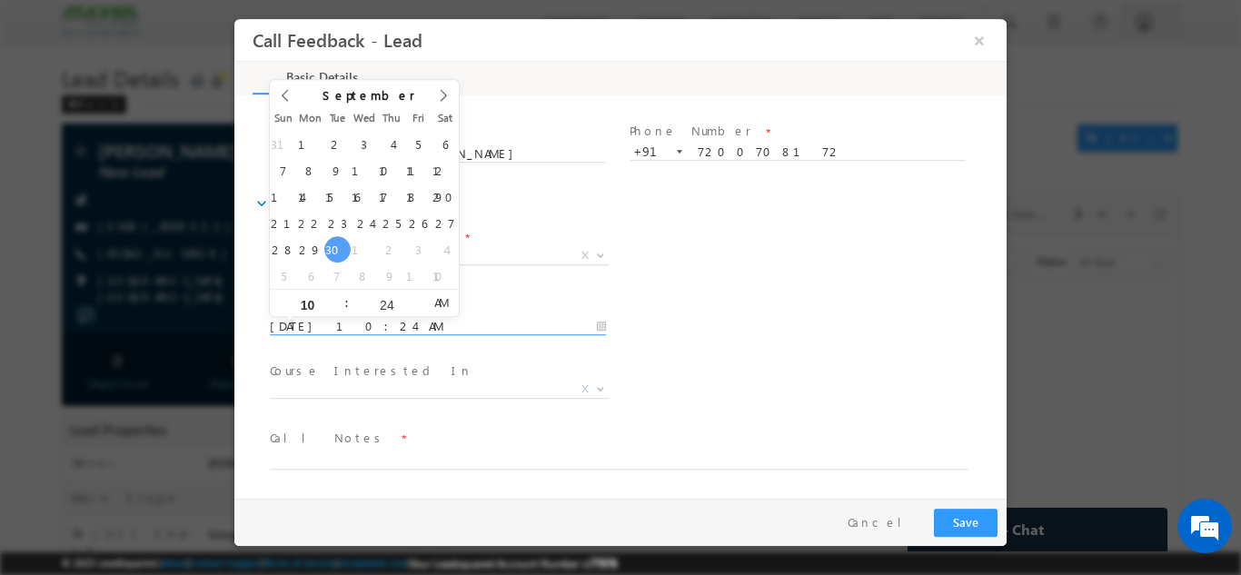
click at [402, 331] on input "30/09/2025 10:24 AM" at bounding box center [438, 326] width 336 height 18
type input "01/10/2025 10:24 AM"
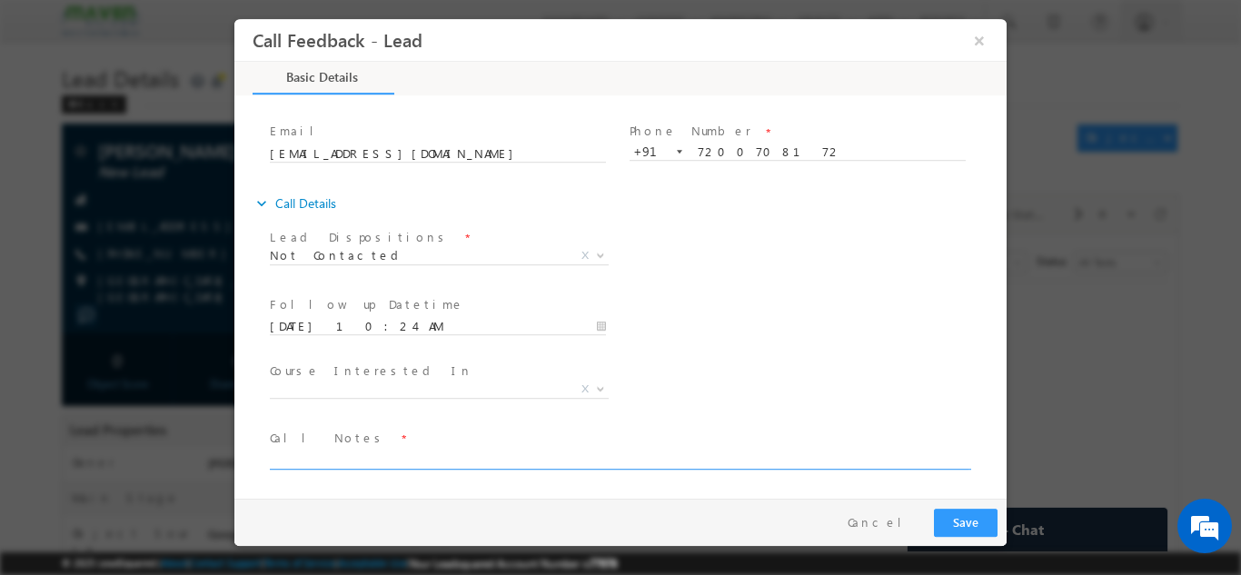
click at [363, 451] on textarea at bounding box center [619, 458] width 698 height 21
type textarea "dnp"
click at [988, 529] on button "Save" at bounding box center [966, 522] width 64 height 28
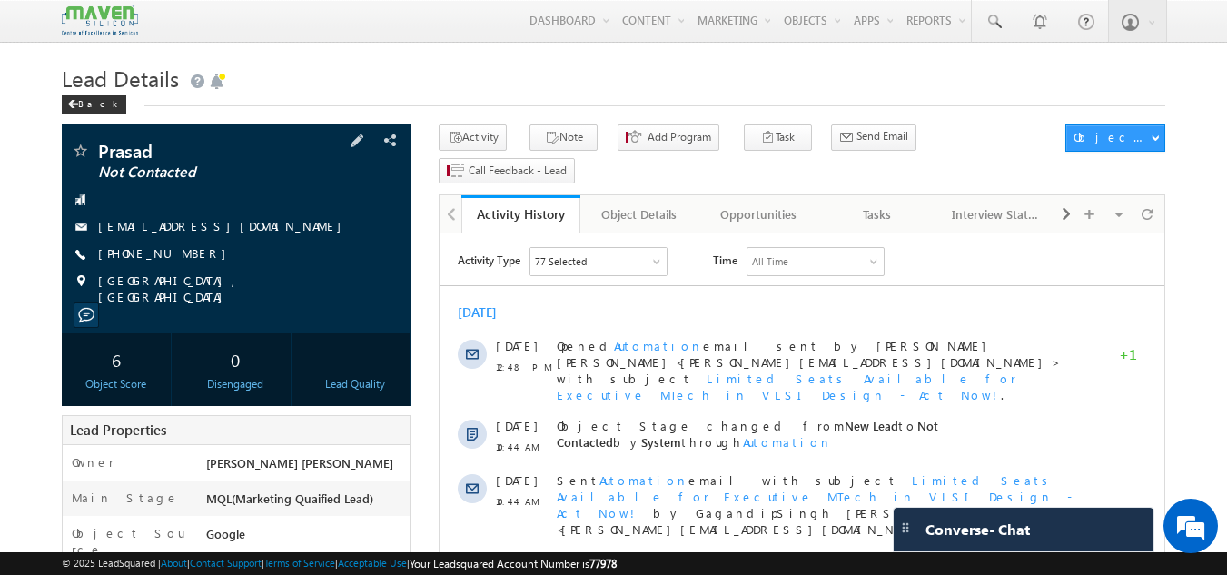
click at [201, 250] on div "[PHONE_NUMBER]" at bounding box center [236, 254] width 331 height 18
drag, startPoint x: 219, startPoint y: 251, endPoint x: 210, endPoint y: 285, distance: 35.7
click at [210, 285] on div "Prasad Not Contacted prasadpsrks@gmail.com +91-7032549509" at bounding box center [236, 223] width 331 height 163
copy div "+91-7032549509"
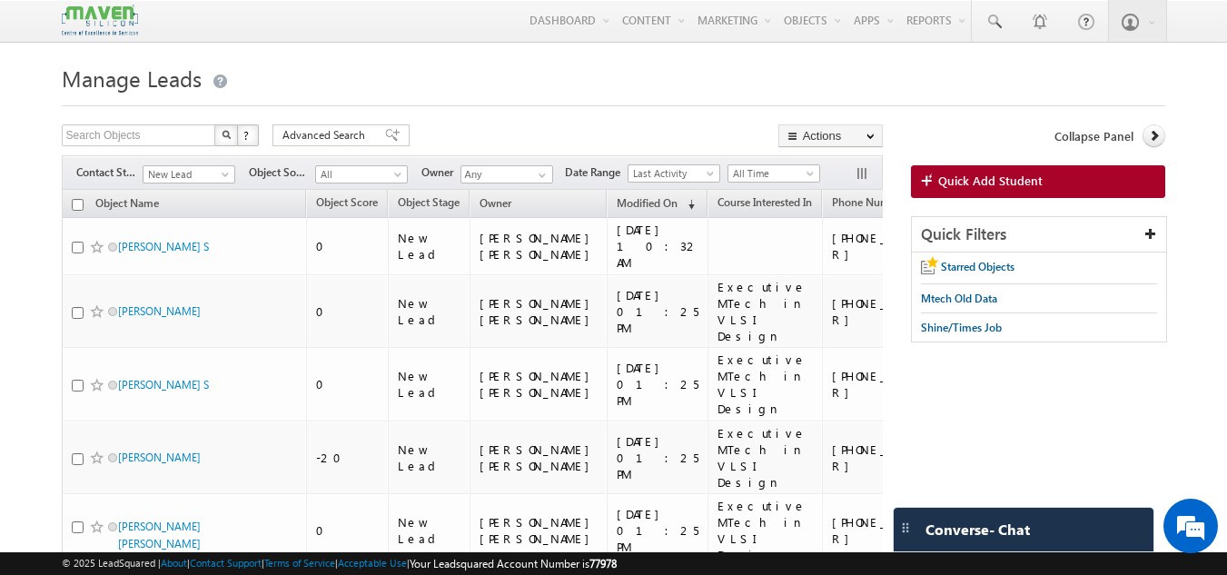
click at [432, 98] on div at bounding box center [614, 100] width 1104 height 12
click at [398, 66] on h1 "Manage Leads" at bounding box center [614, 76] width 1104 height 35
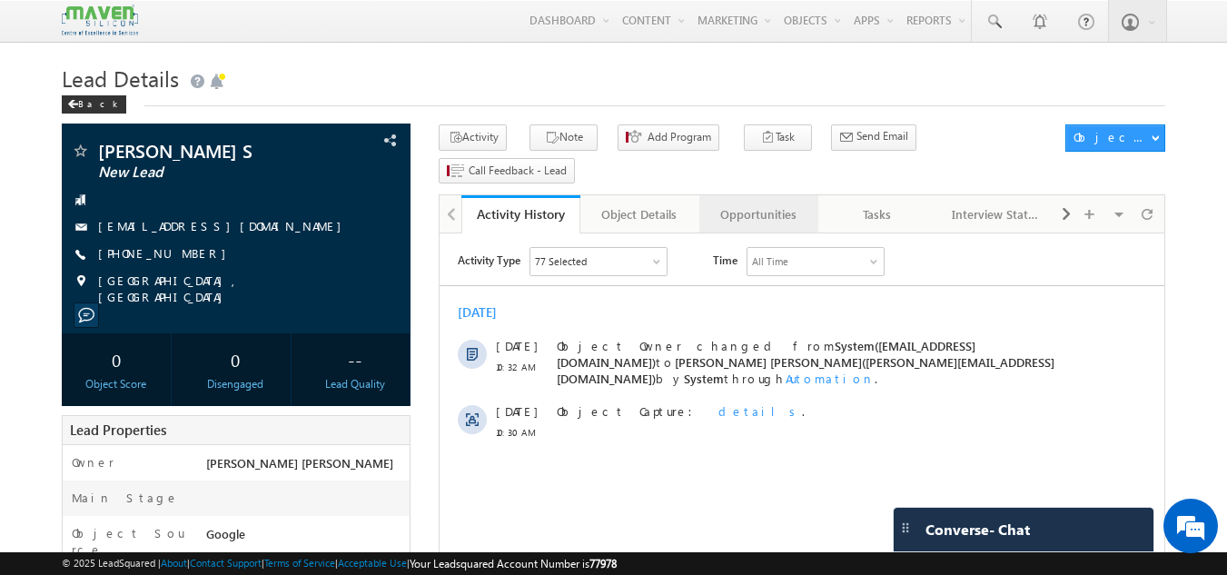
click at [766, 203] on div "Opportunities" at bounding box center [758, 214] width 88 height 22
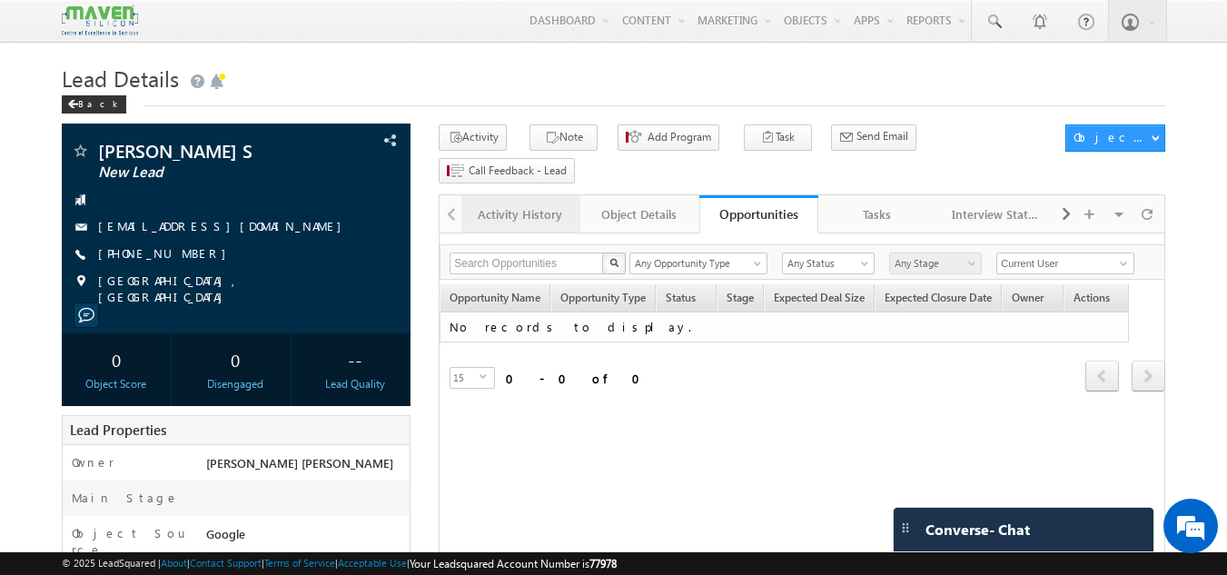
click at [554, 203] on div "Activity History" at bounding box center [520, 214] width 88 height 22
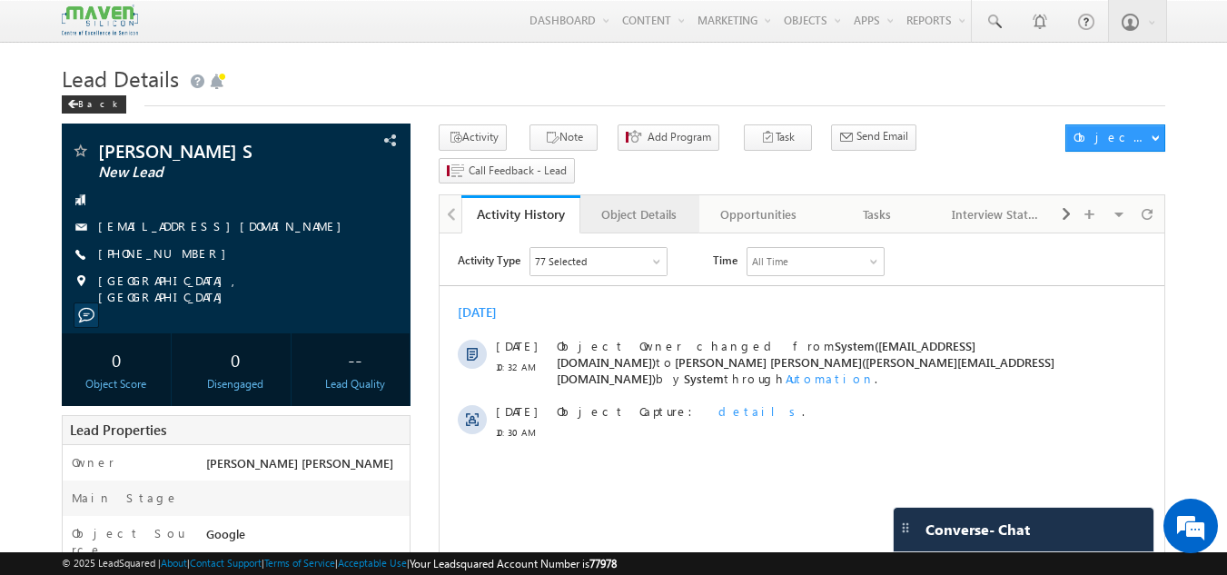
click at [668, 203] on div "Object Details" at bounding box center [639, 214] width 88 height 22
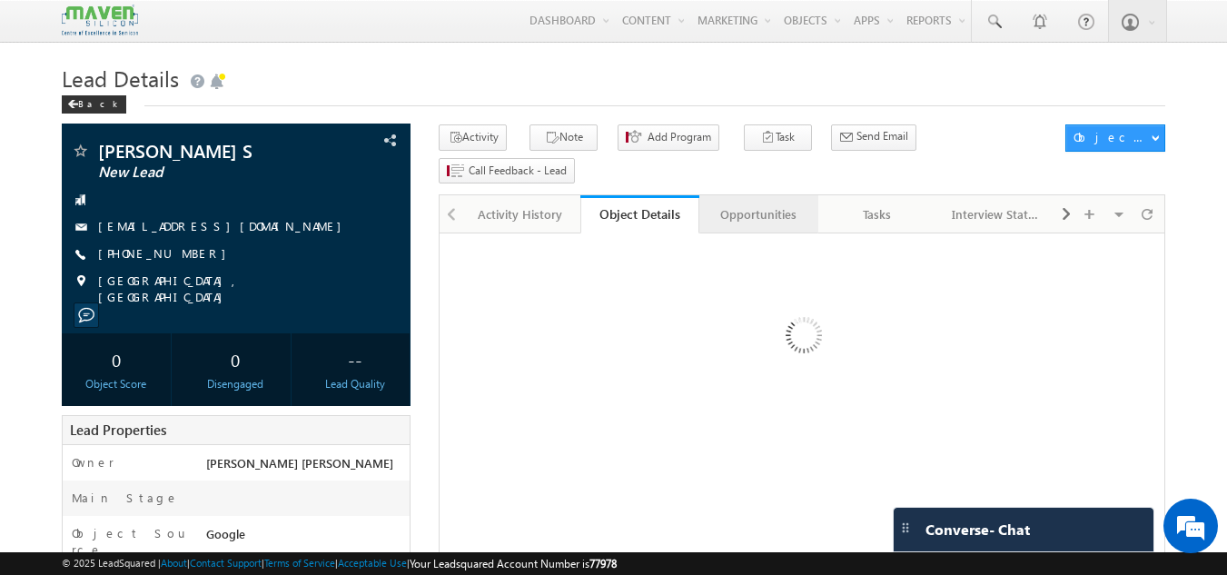
click at [764, 198] on link "Opportunities" at bounding box center [758, 214] width 119 height 38
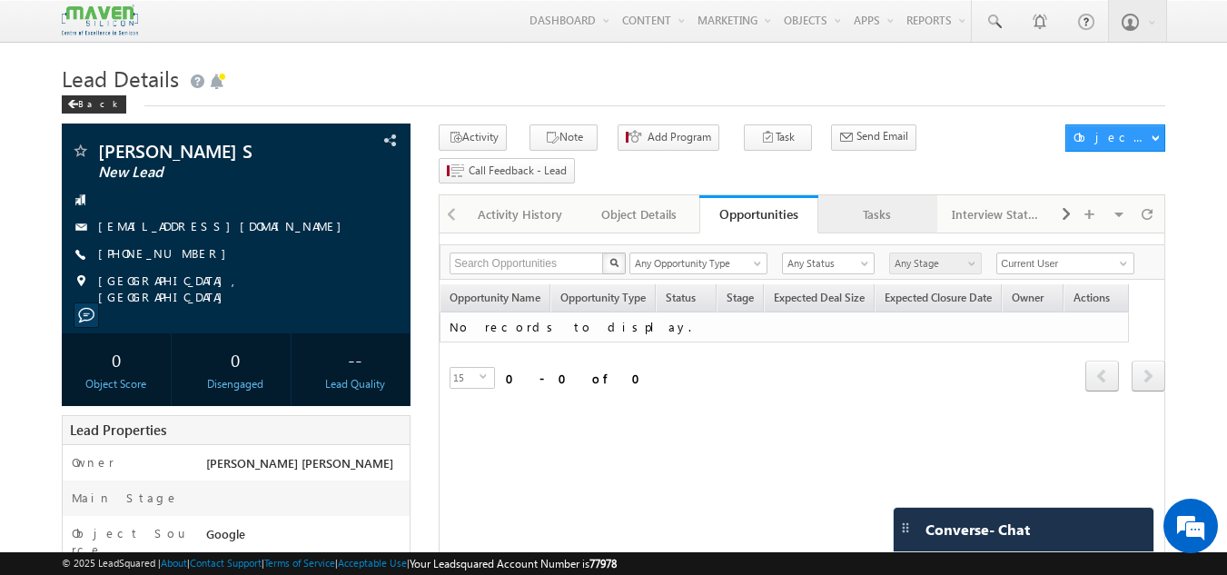
click at [873, 203] on div "Tasks" at bounding box center [877, 214] width 88 height 22
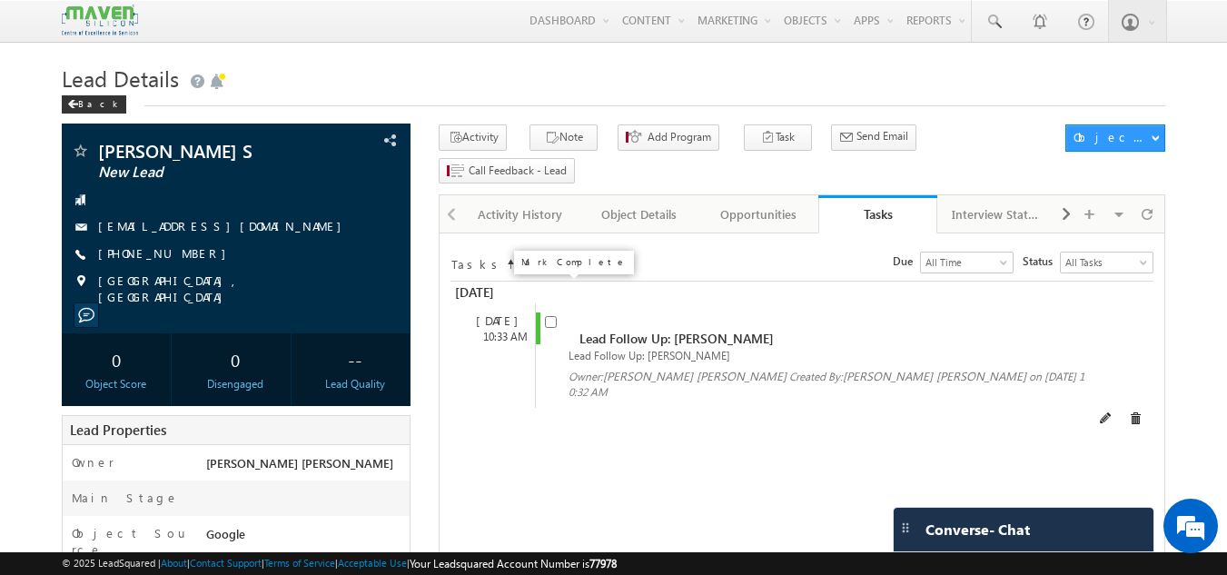
click at [550, 316] on input "checkbox" at bounding box center [551, 322] width 12 height 12
checkbox input "false"
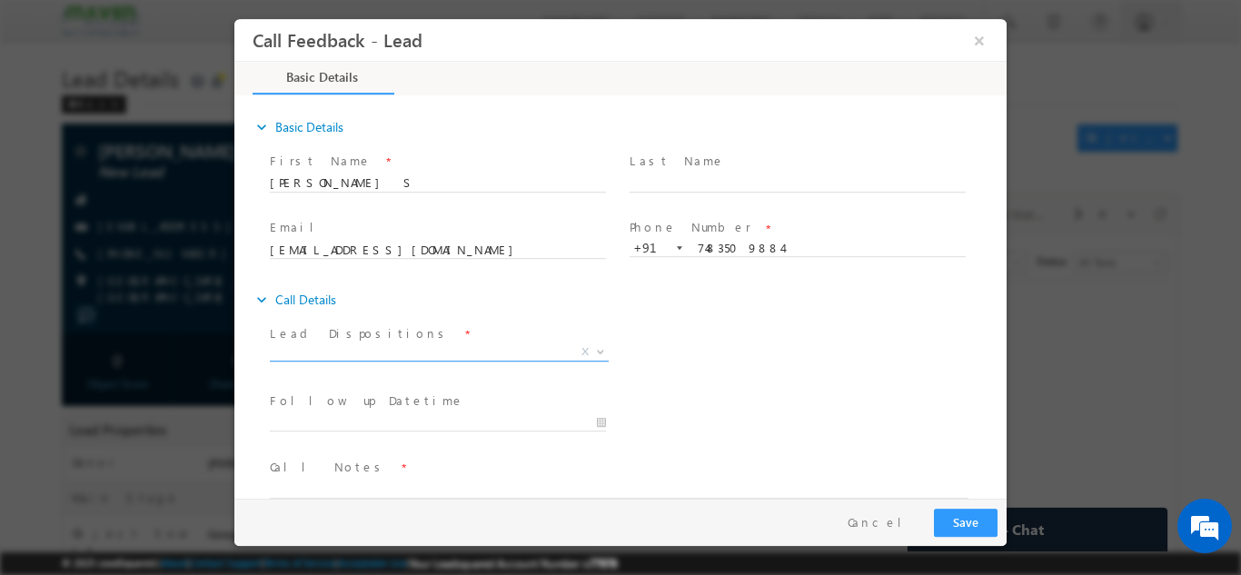
click at [393, 353] on span "X" at bounding box center [439, 351] width 339 height 18
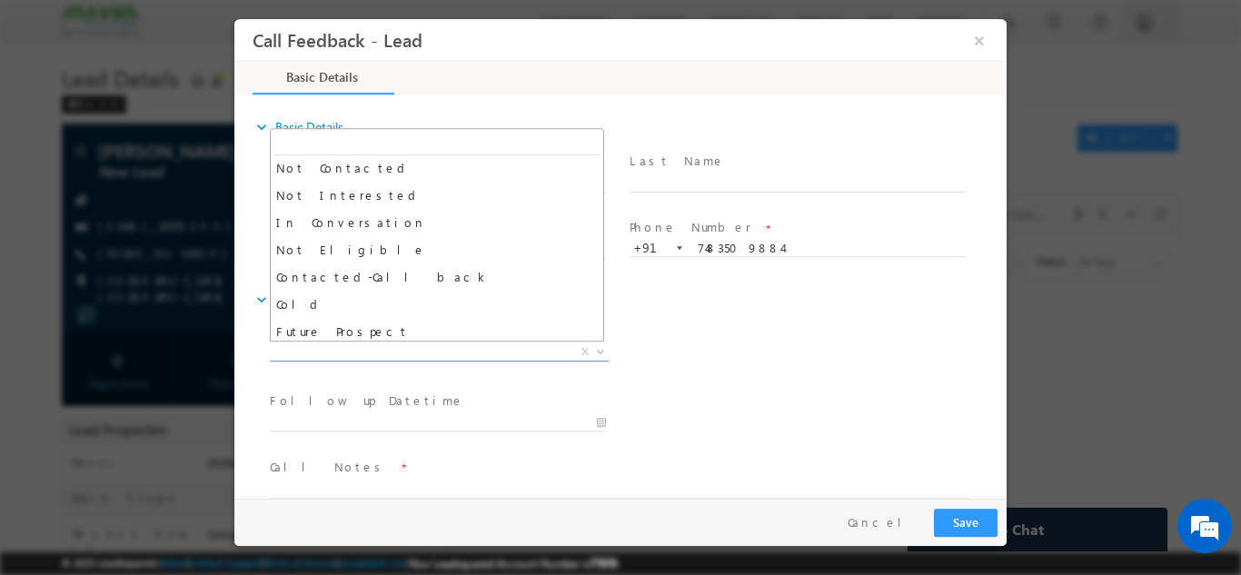
scroll to position [142, 0]
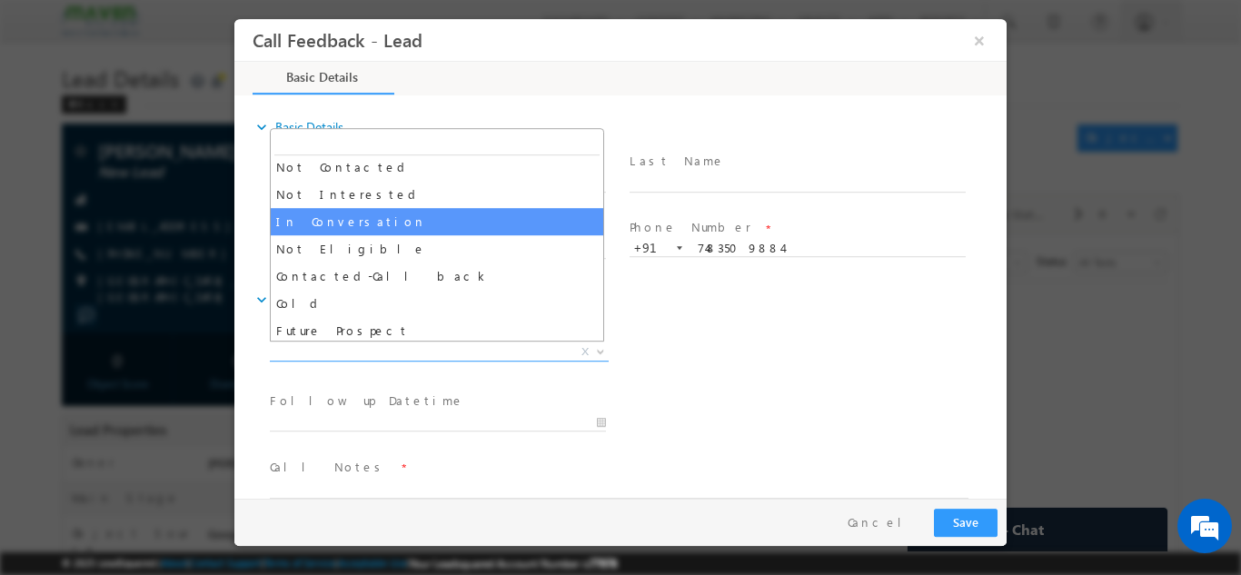
select select "In Conversation"
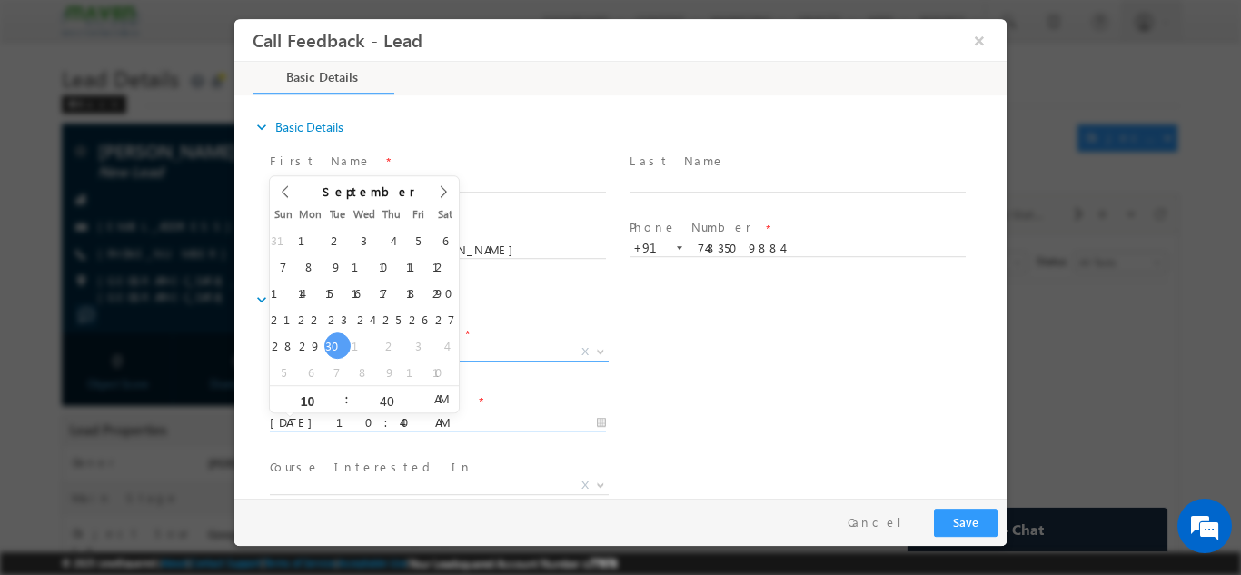
click at [417, 421] on input "[DATE] 10:40 AM" at bounding box center [438, 422] width 336 height 18
type input "[DATE] 10:40 AM"
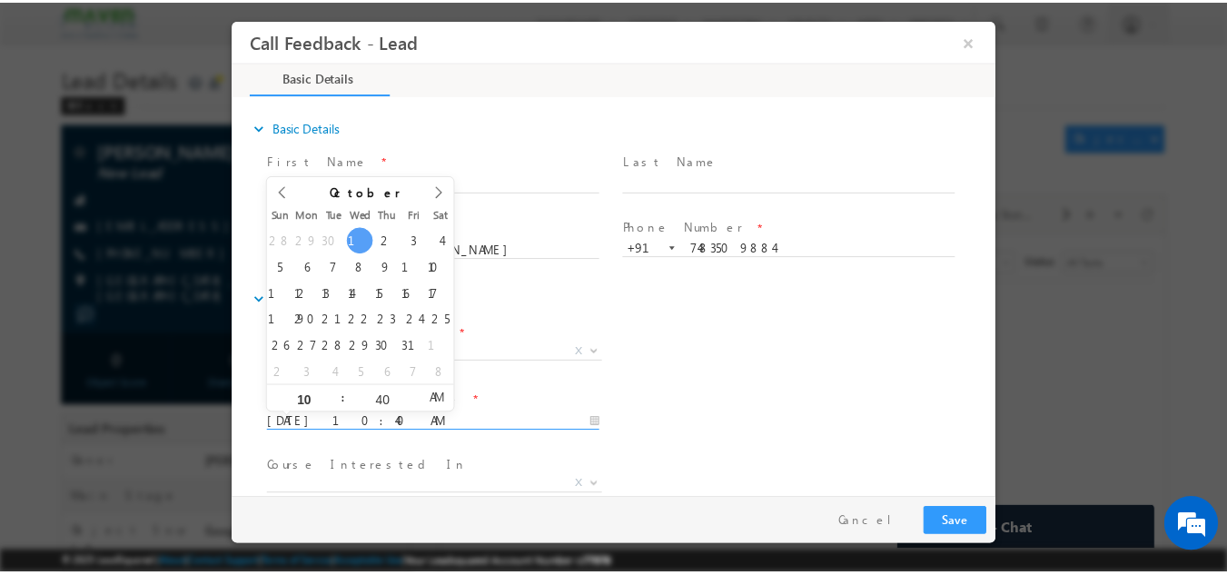
scroll to position [96, 0]
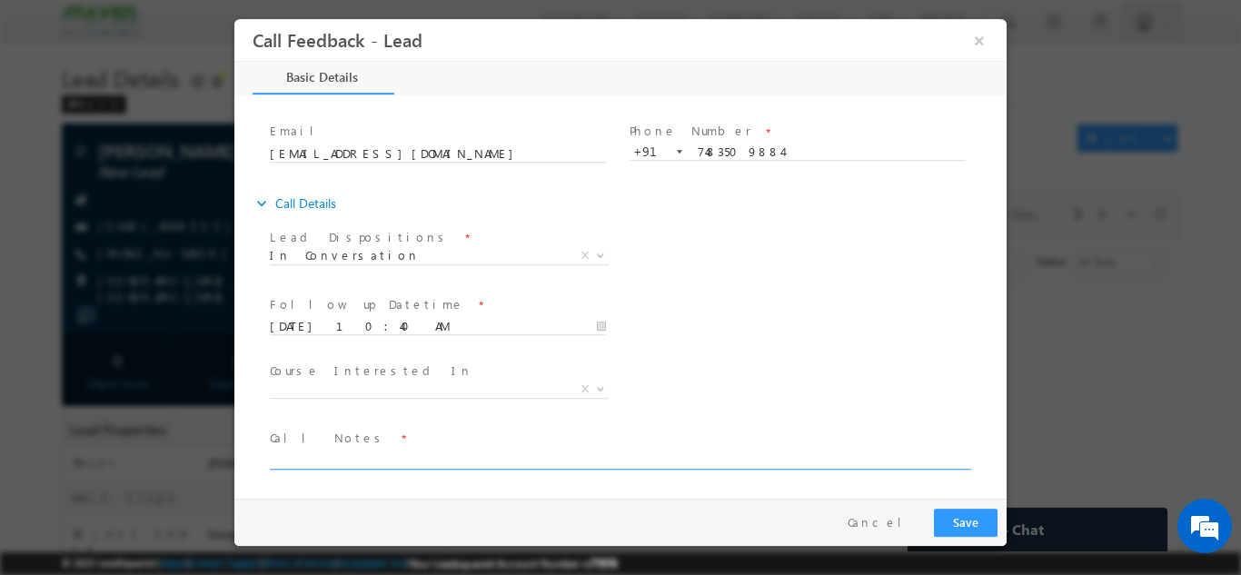
click at [368, 450] on textarea at bounding box center [619, 458] width 698 height 21
type textarea "done btech in ece having 1 years exp. looking for mtech ask me to share the det…"
click at [971, 518] on button "Save" at bounding box center [966, 522] width 64 height 28
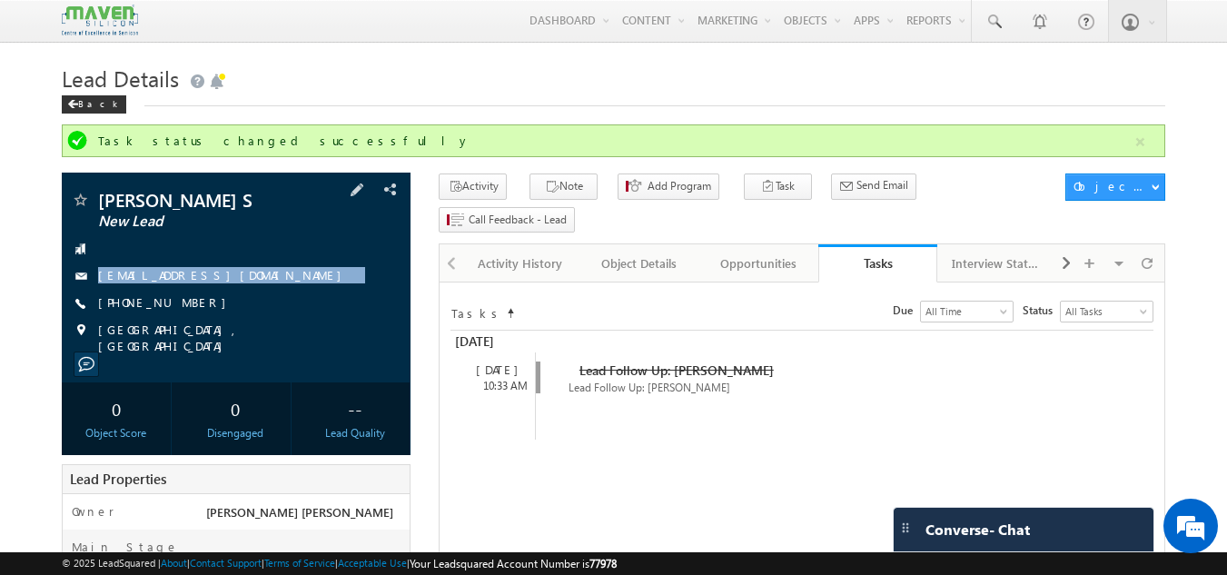
drag, startPoint x: 277, startPoint y: 248, endPoint x: 270, endPoint y: 293, distance: 46.0
click at [270, 293] on div "[PERSON_NAME] S New Lead [EMAIL_ADDRESS][DOMAIN_NAME] [PHONE_NUMBER]" at bounding box center [236, 272] width 331 height 163
copy div "[EMAIL_ADDRESS][DOMAIN_NAME]"
